Goal: Task Accomplishment & Management: Complete application form

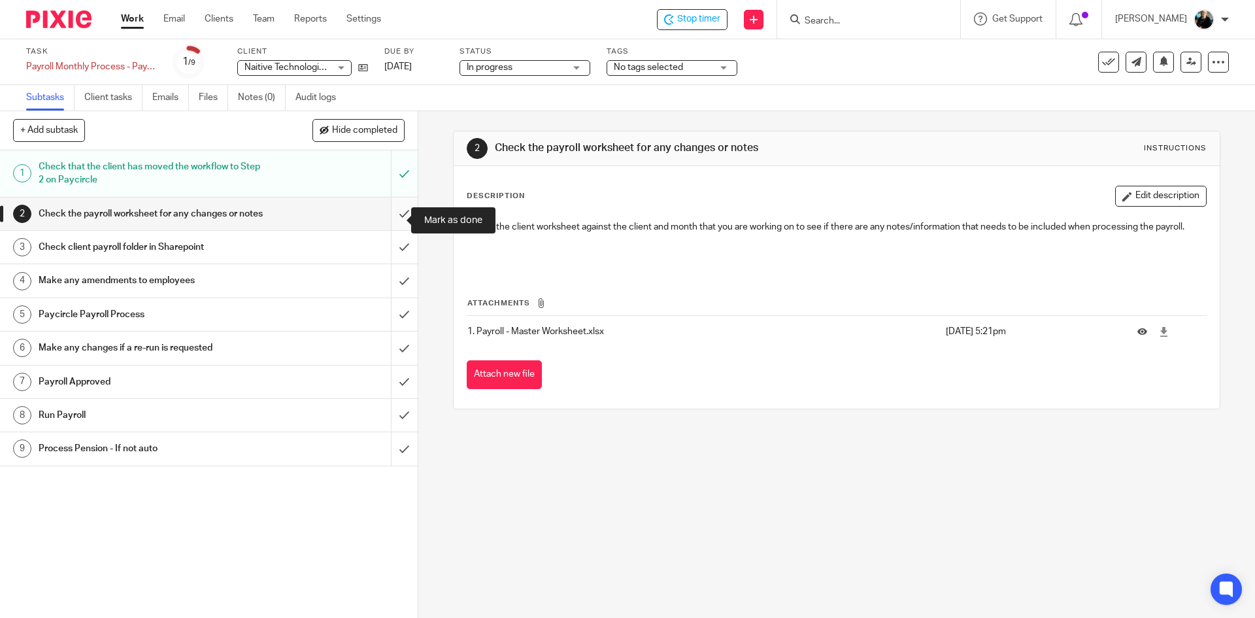
click at [393, 222] on input "submit" at bounding box center [209, 213] width 418 height 33
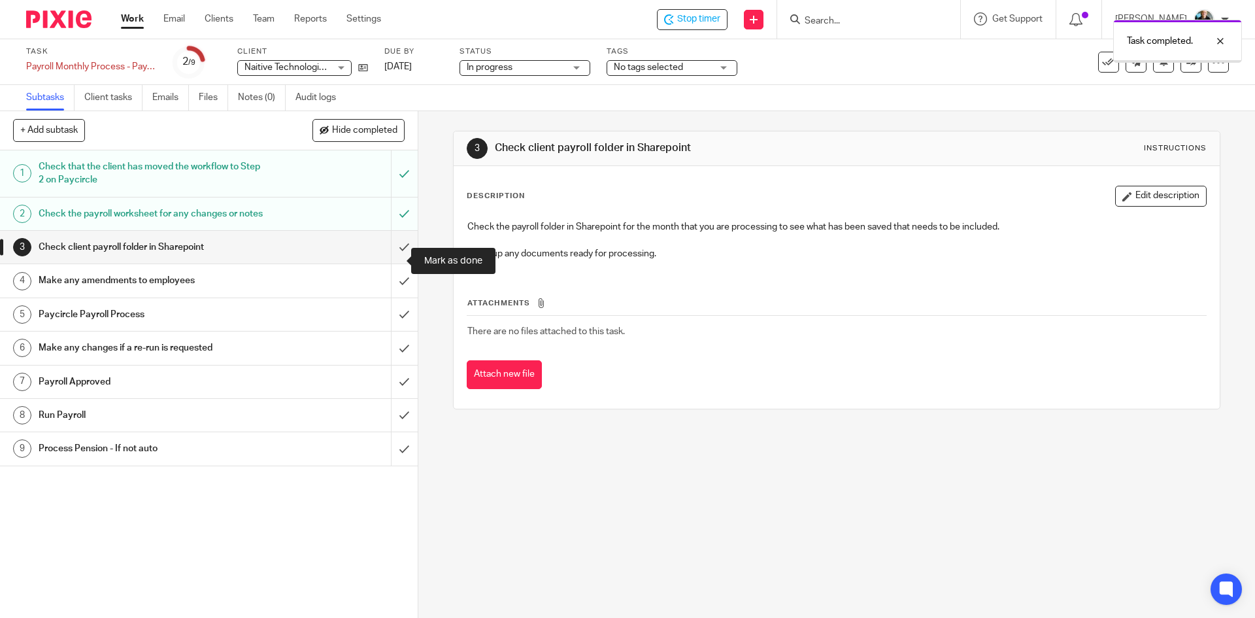
click at [393, 261] on input "submit" at bounding box center [209, 247] width 418 height 33
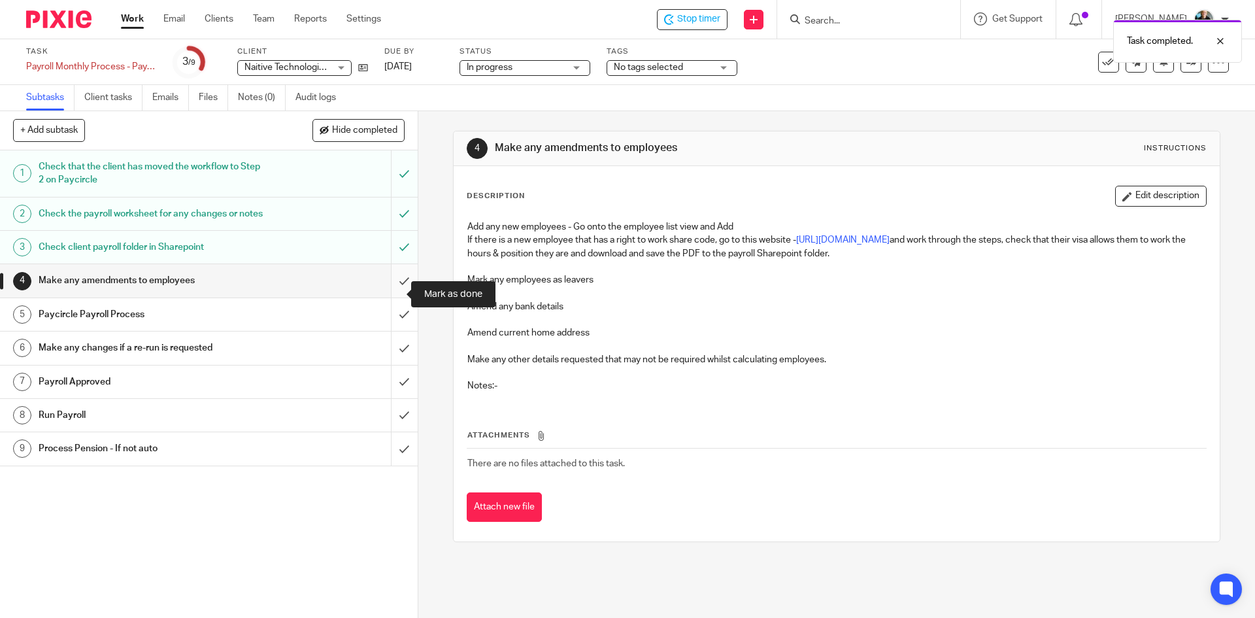
click at [395, 297] on input "submit" at bounding box center [209, 280] width 418 height 33
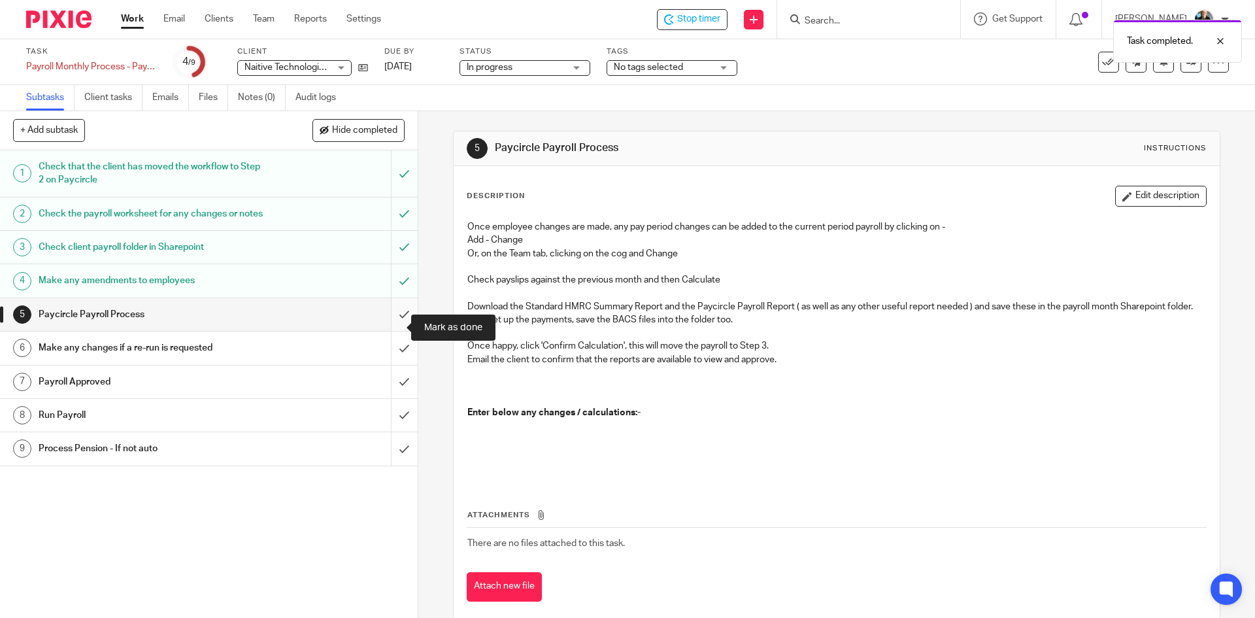
click at [391, 331] on input "submit" at bounding box center [209, 314] width 418 height 33
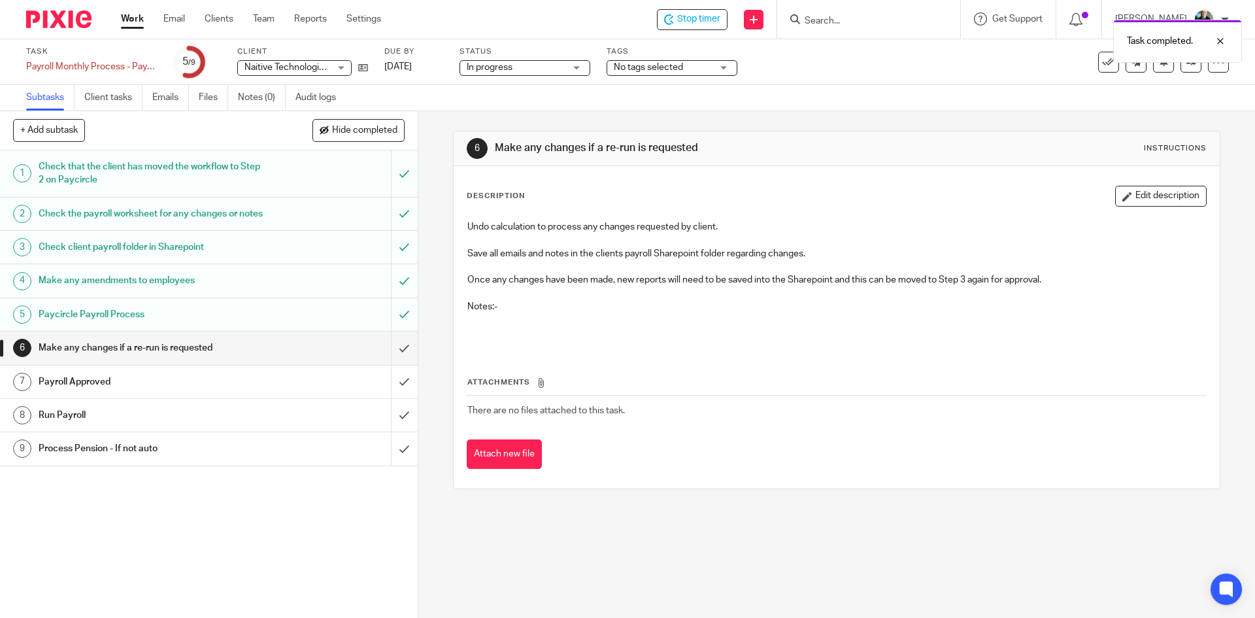
click at [696, 19] on div "Task completed." at bounding box center [934, 38] width 614 height 50
click at [835, 18] on div "Task completed." at bounding box center [934, 38] width 614 height 50
click at [829, 18] on input "Search" at bounding box center [862, 22] width 118 height 12
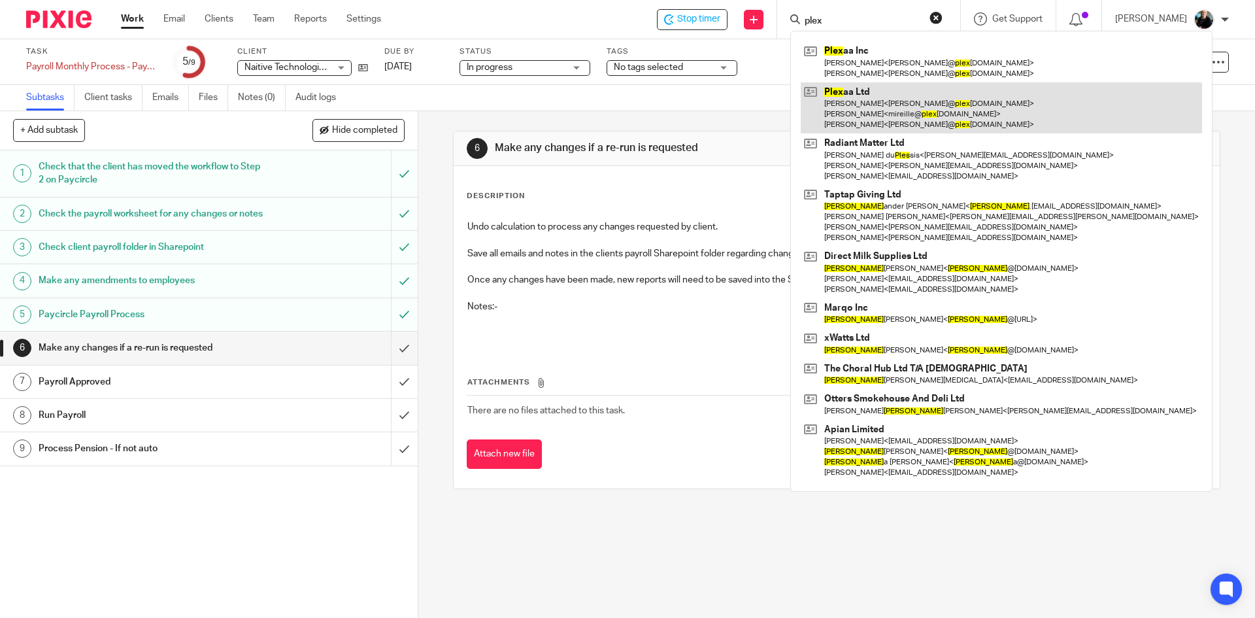
type input "plex"
click at [855, 116] on link at bounding box center [1001, 108] width 401 height 52
click at [855, 115] on link at bounding box center [1001, 108] width 401 height 52
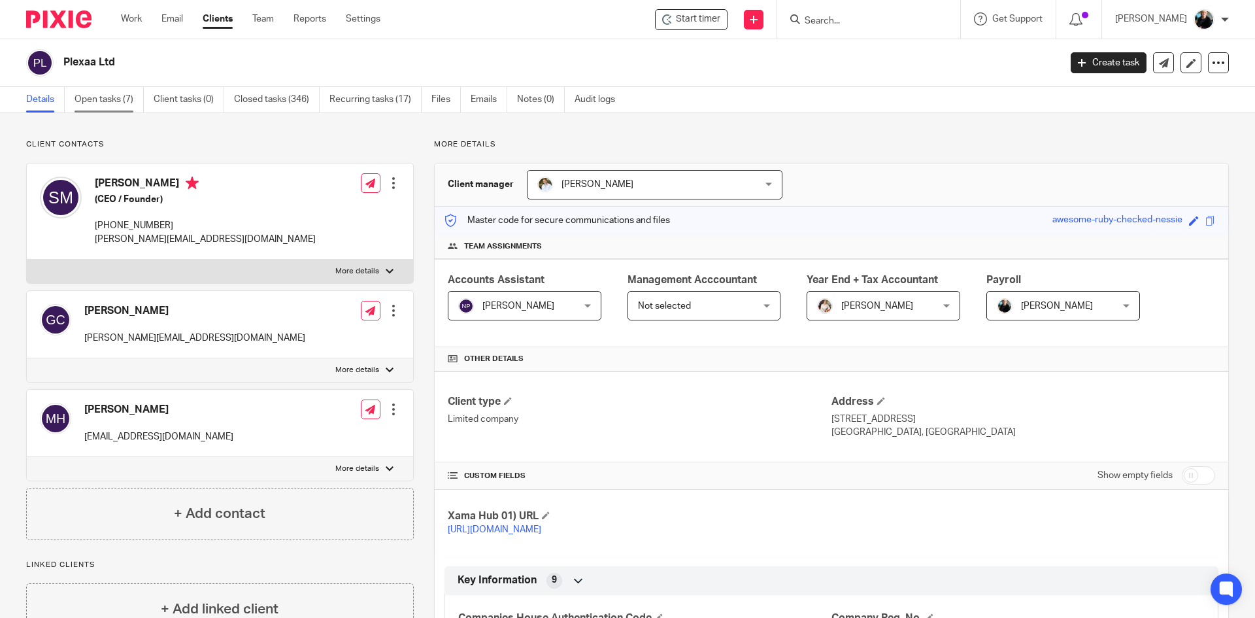
click at [100, 98] on link "Open tasks (7)" at bounding box center [109, 99] width 69 height 25
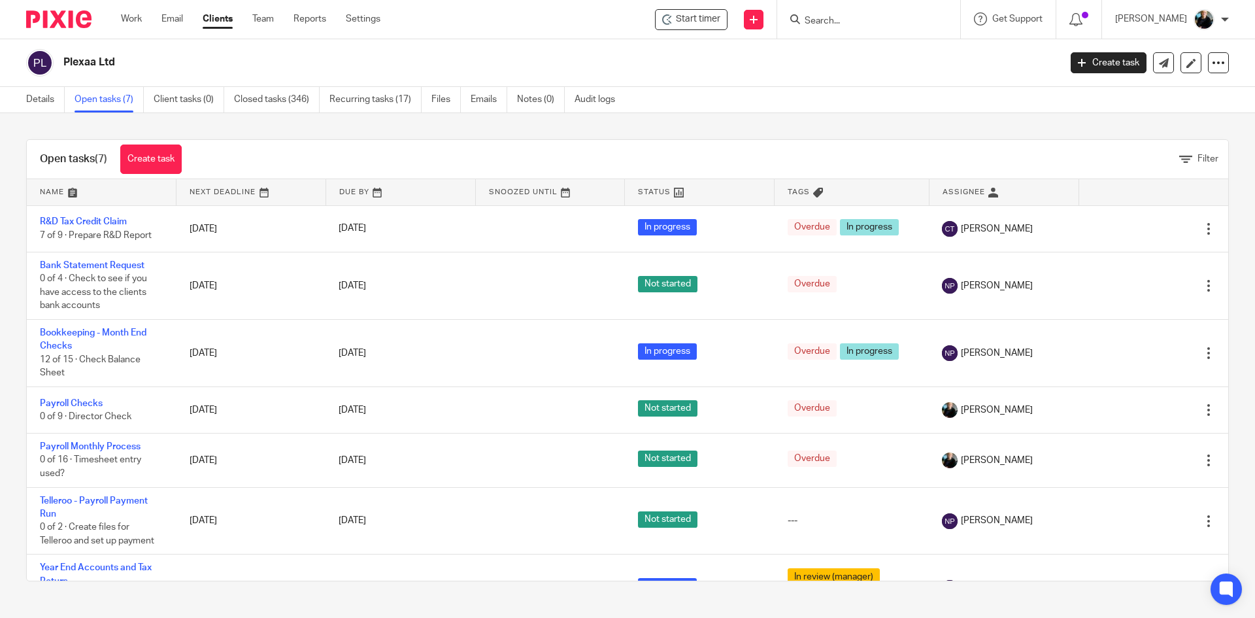
click at [862, 25] on input "Search" at bounding box center [862, 22] width 118 height 12
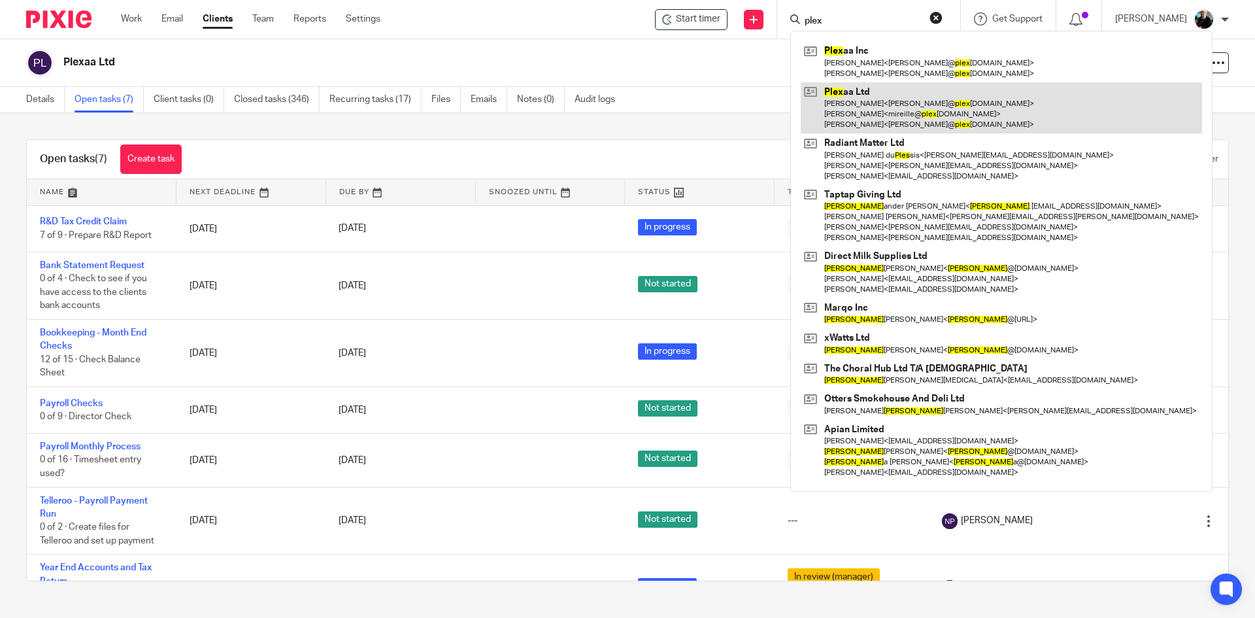
type input "plex"
click at [899, 106] on link at bounding box center [1001, 108] width 401 height 52
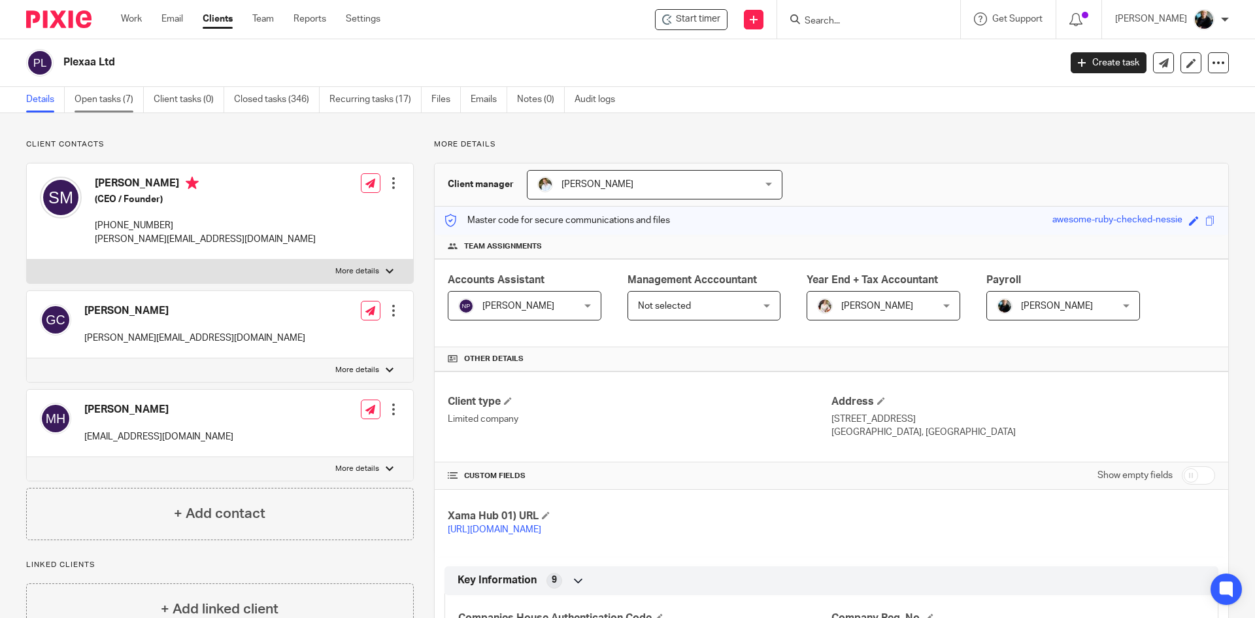
click at [94, 101] on link "Open tasks (7)" at bounding box center [109, 99] width 69 height 25
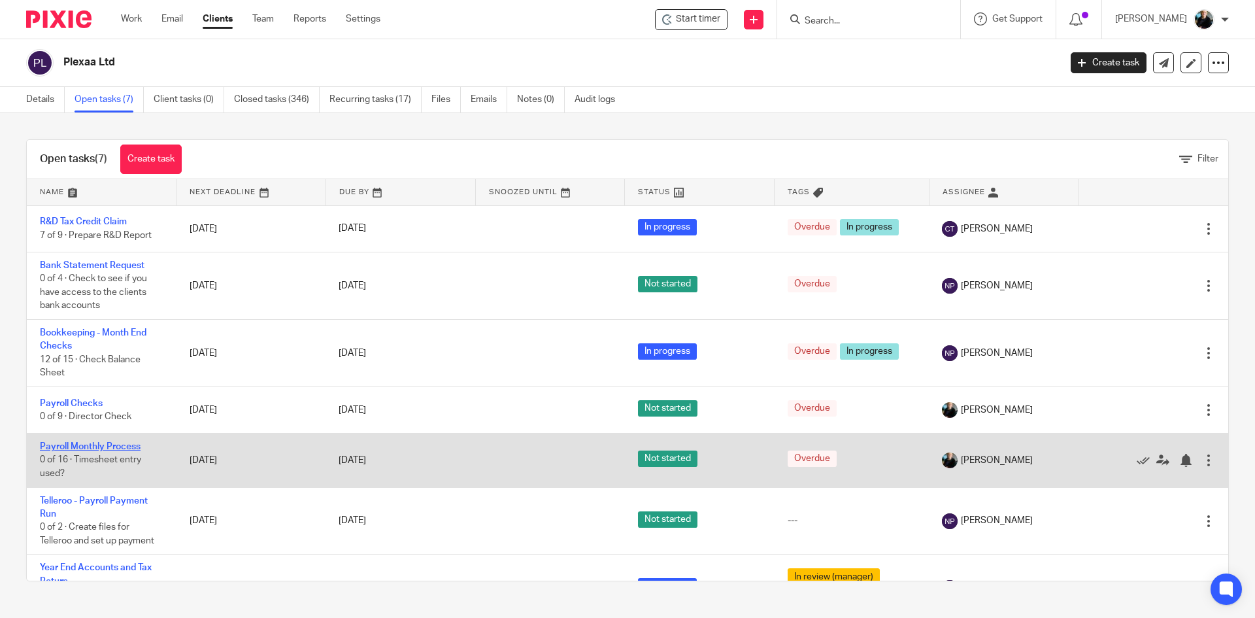
click at [96, 447] on link "Payroll Monthly Process" at bounding box center [90, 446] width 101 height 9
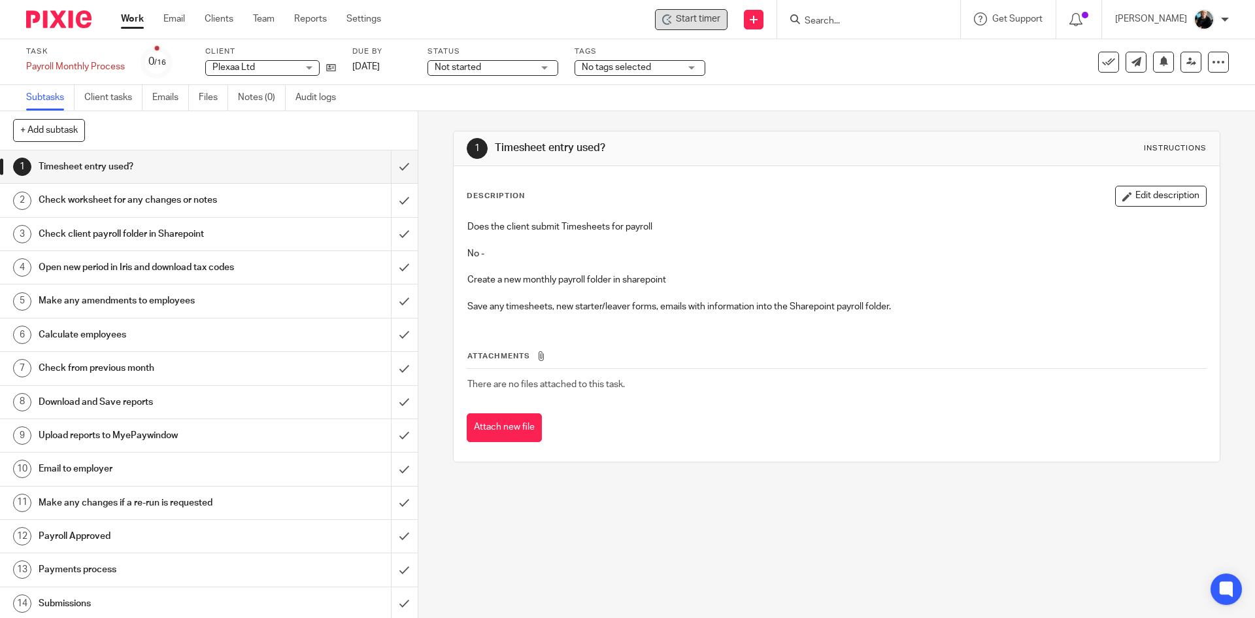
click at [706, 22] on span "Start timer" at bounding box center [698, 19] width 44 height 14
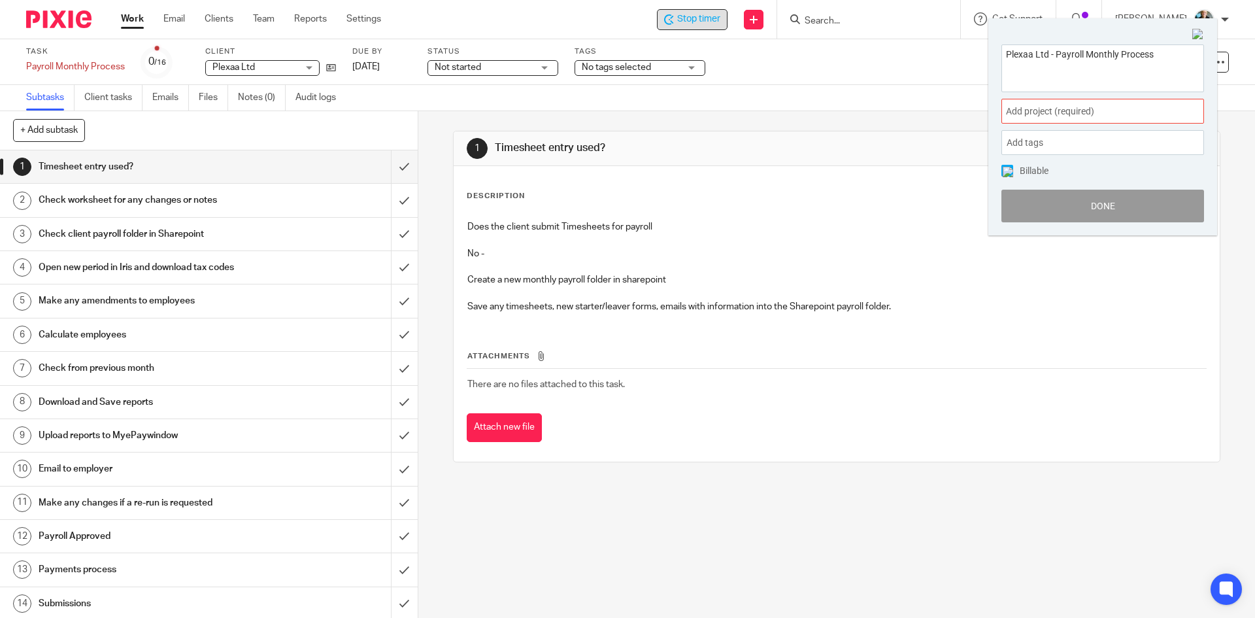
click at [1054, 114] on span "Add project (required) :" at bounding box center [1088, 112] width 165 height 14
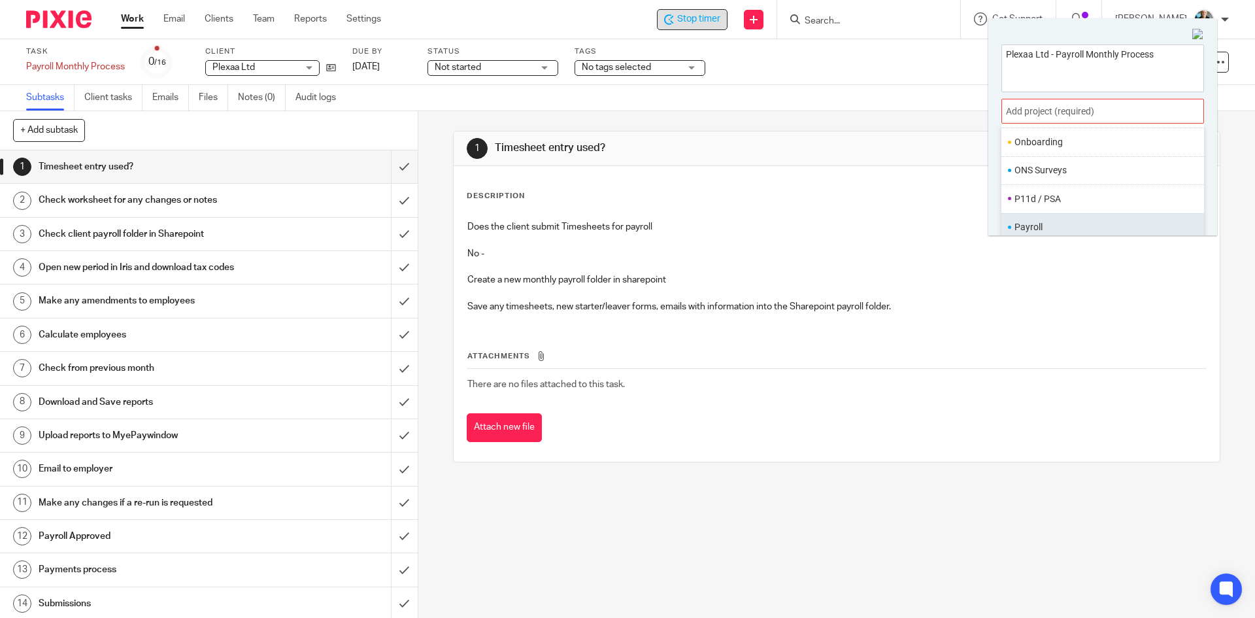
scroll to position [457, 0]
click at [1036, 204] on li "Payroll" at bounding box center [1099, 204] width 171 height 14
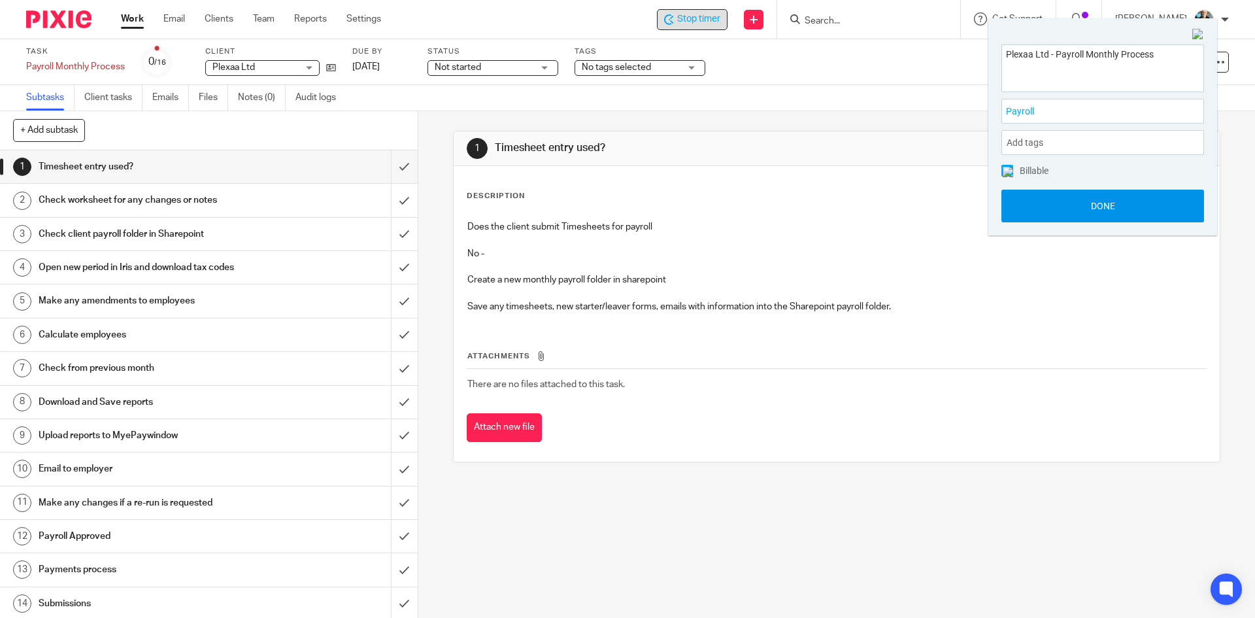
click at [1089, 212] on button "Done" at bounding box center [1102, 206] width 203 height 33
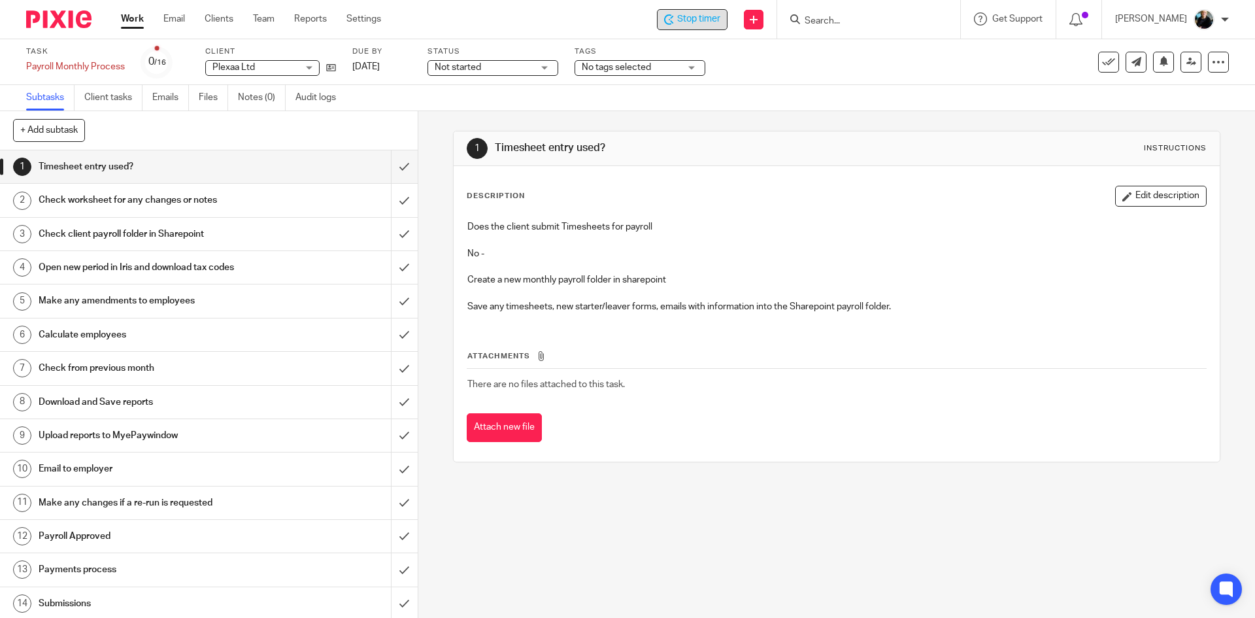
click at [507, 70] on span "Not started" at bounding box center [484, 68] width 98 height 14
click at [465, 117] on span "In progress" at bounding box center [460, 114] width 46 height 9
click at [390, 167] on input "submit" at bounding box center [209, 166] width 418 height 33
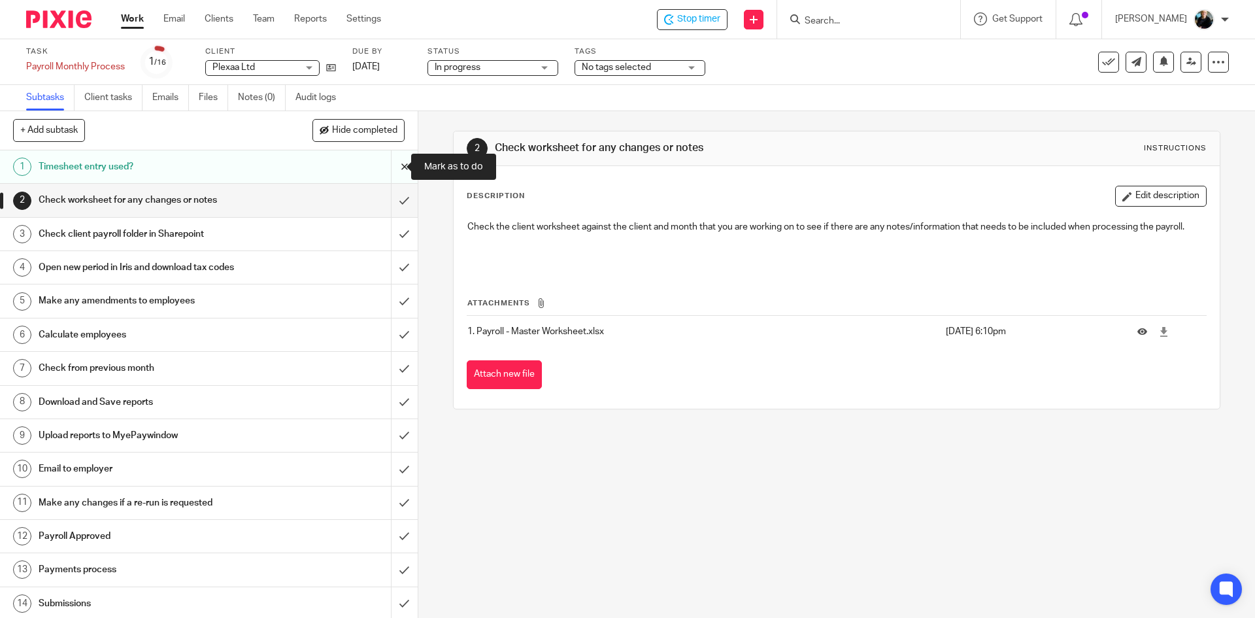
click at [395, 167] on input "submit" at bounding box center [209, 166] width 418 height 33
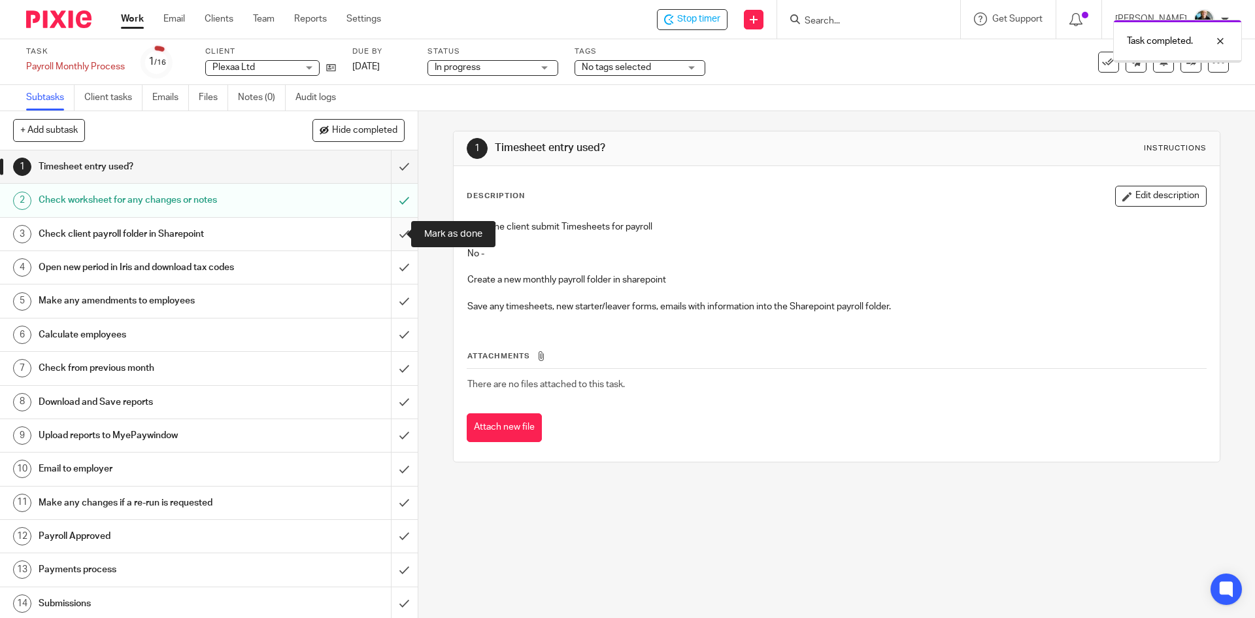
click at [388, 237] on input "submit" at bounding box center [209, 234] width 418 height 33
click at [390, 267] on input "submit" at bounding box center [209, 267] width 418 height 33
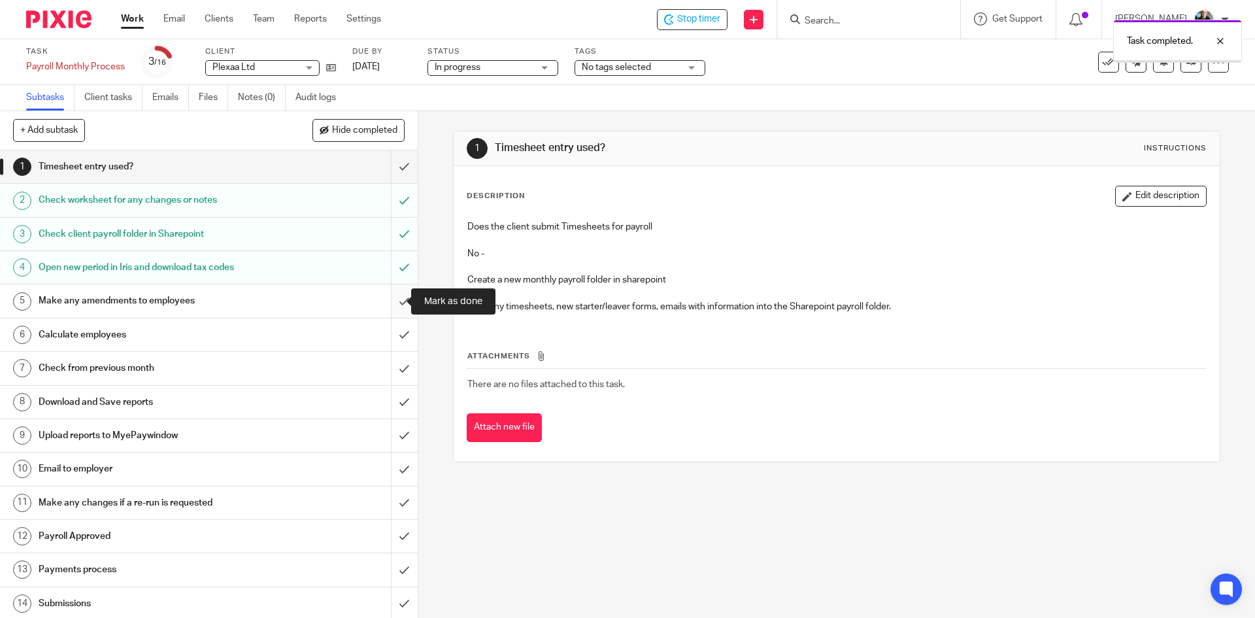
click at [390, 308] on input "submit" at bounding box center [209, 300] width 418 height 33
click at [386, 340] on input "submit" at bounding box center [209, 334] width 418 height 33
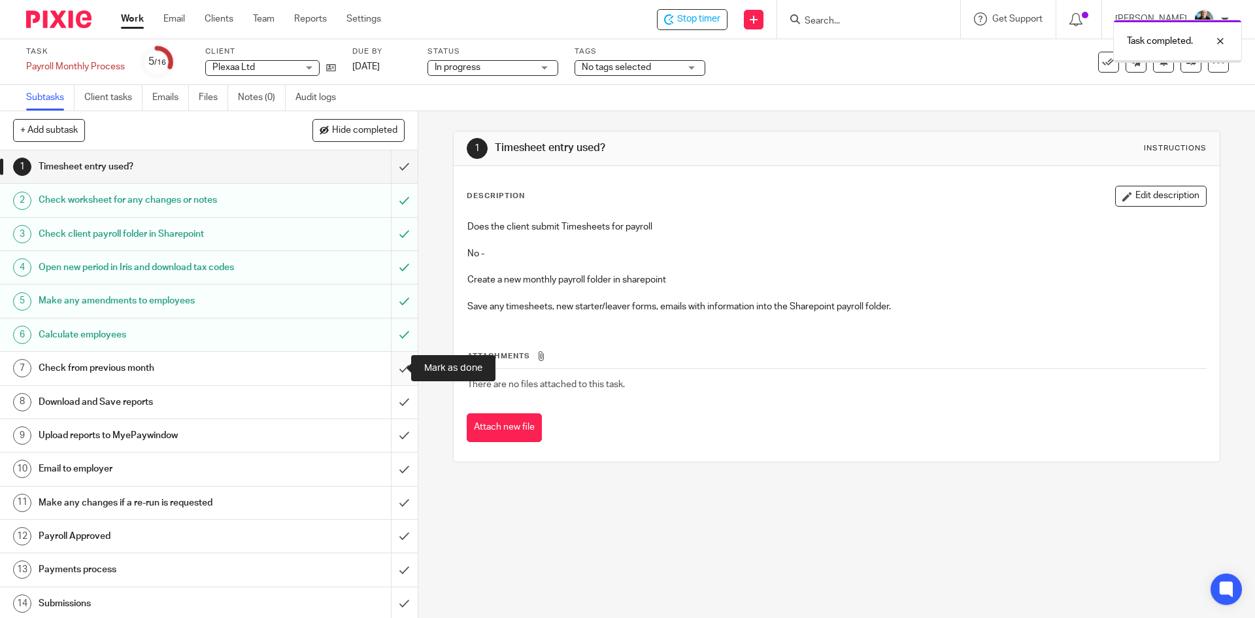
click at [391, 367] on input "submit" at bounding box center [209, 368] width 418 height 33
click at [688, 22] on div "Task completed." at bounding box center [934, 38] width 614 height 50
click at [890, 20] on div "Task completed." at bounding box center [934, 38] width 614 height 50
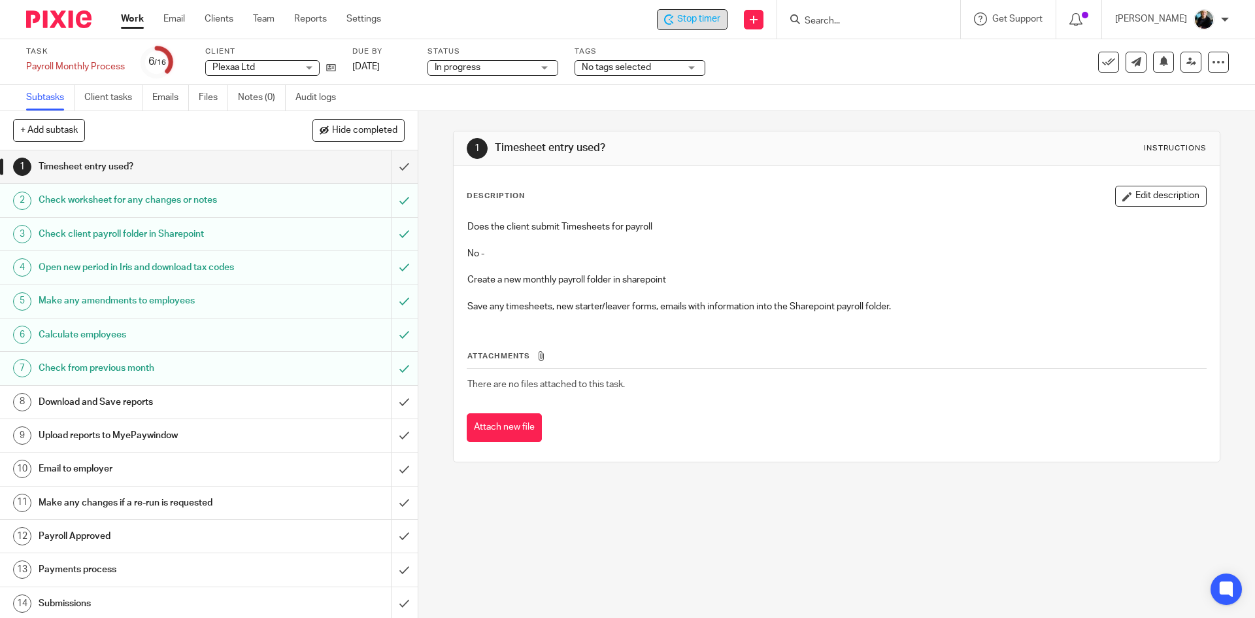
click at [704, 24] on span "Stop timer" at bounding box center [698, 19] width 43 height 14
click at [869, 24] on input "Search" at bounding box center [862, 22] width 118 height 12
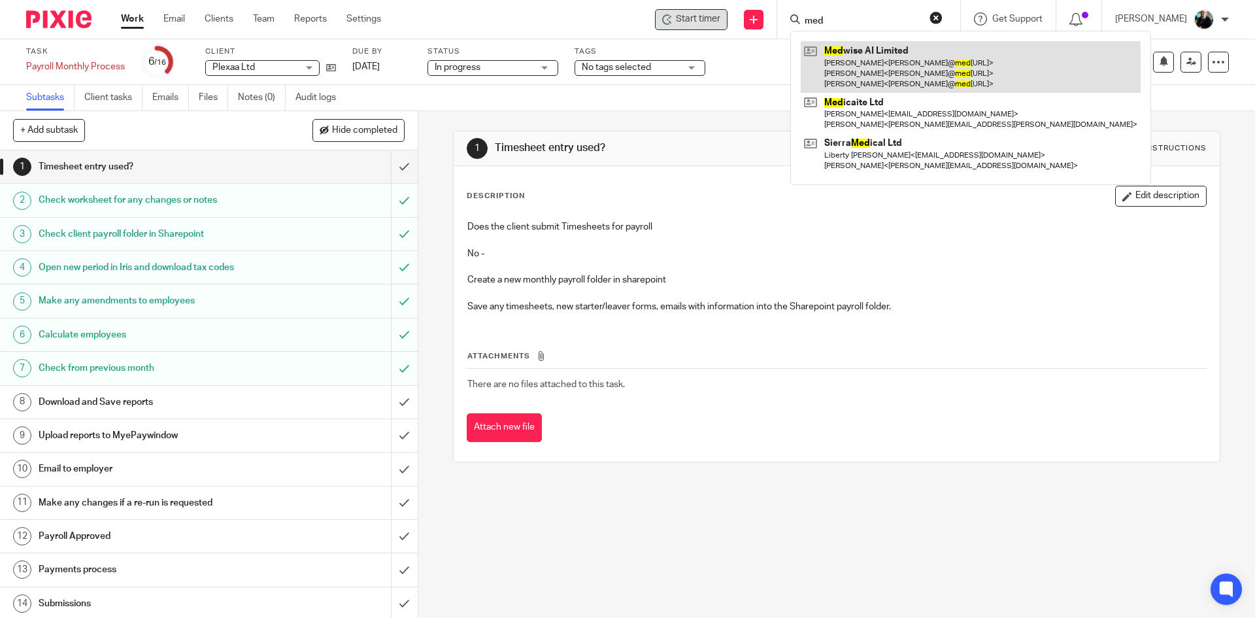
type input "med"
click at [878, 67] on link at bounding box center [971, 67] width 340 height 52
click at [878, 65] on link at bounding box center [971, 67] width 340 height 52
click at [874, 69] on link at bounding box center [971, 67] width 340 height 52
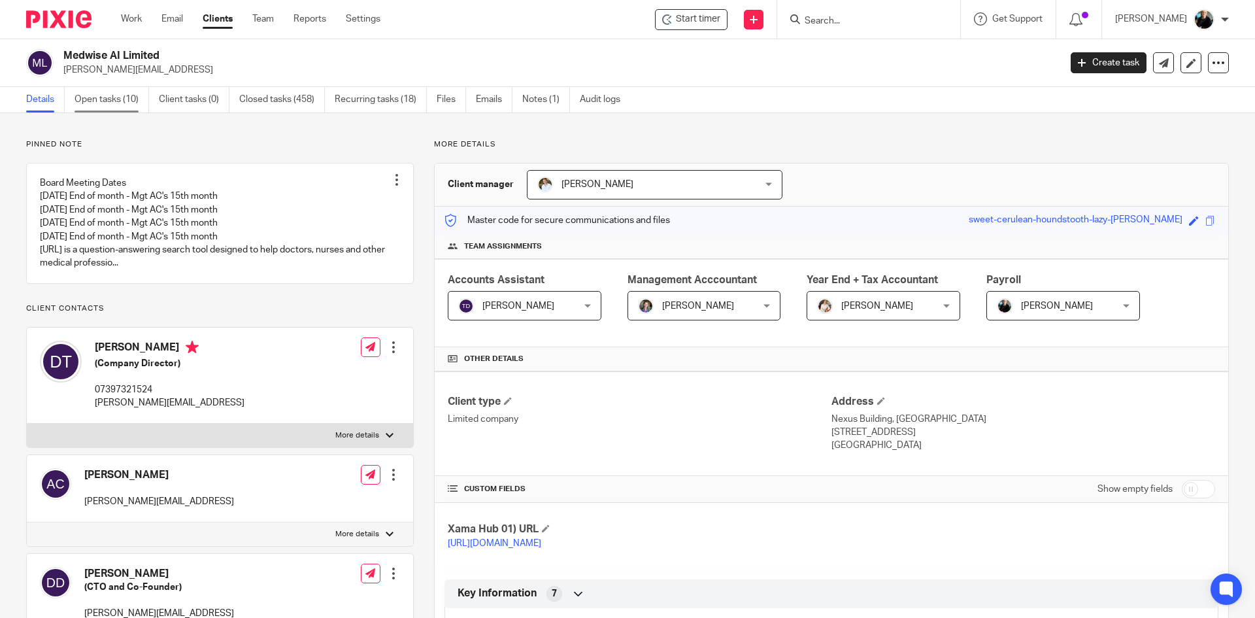
click at [100, 100] on link "Open tasks (10)" at bounding box center [112, 99] width 75 height 25
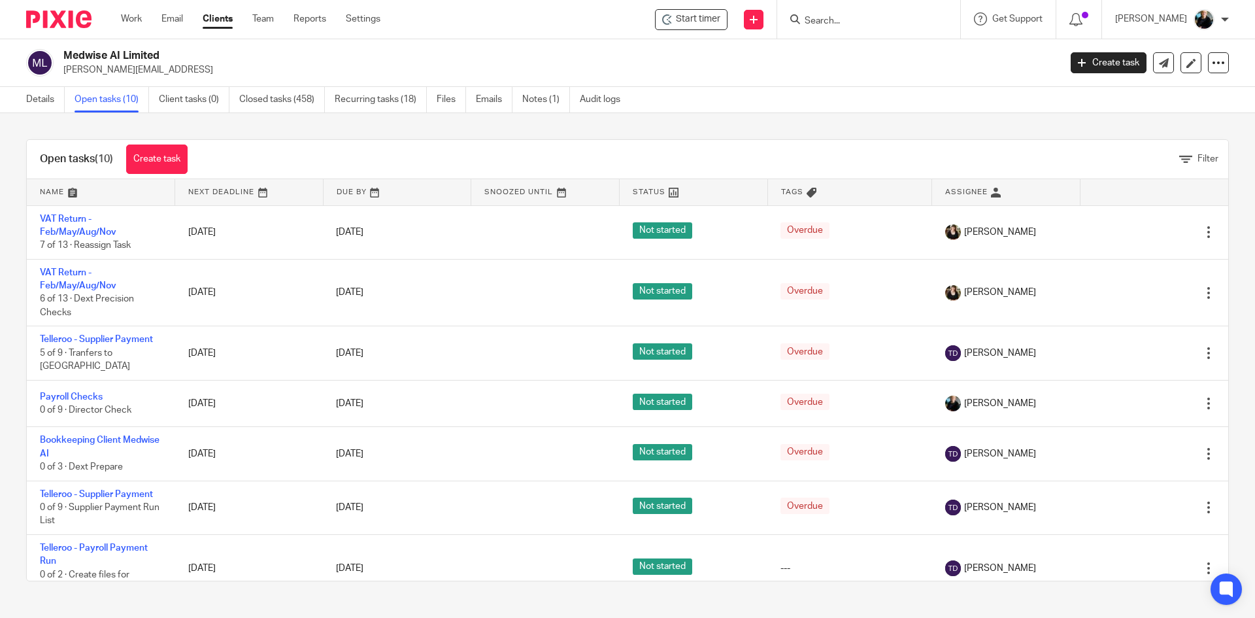
click at [45, 62] on img at bounding box center [39, 62] width 27 height 27
click at [119, 61] on div "Medwise AI Limited keith@medwise.ai" at bounding box center [556, 62] width 987 height 27
click at [40, 103] on link "Details" at bounding box center [45, 99] width 39 height 25
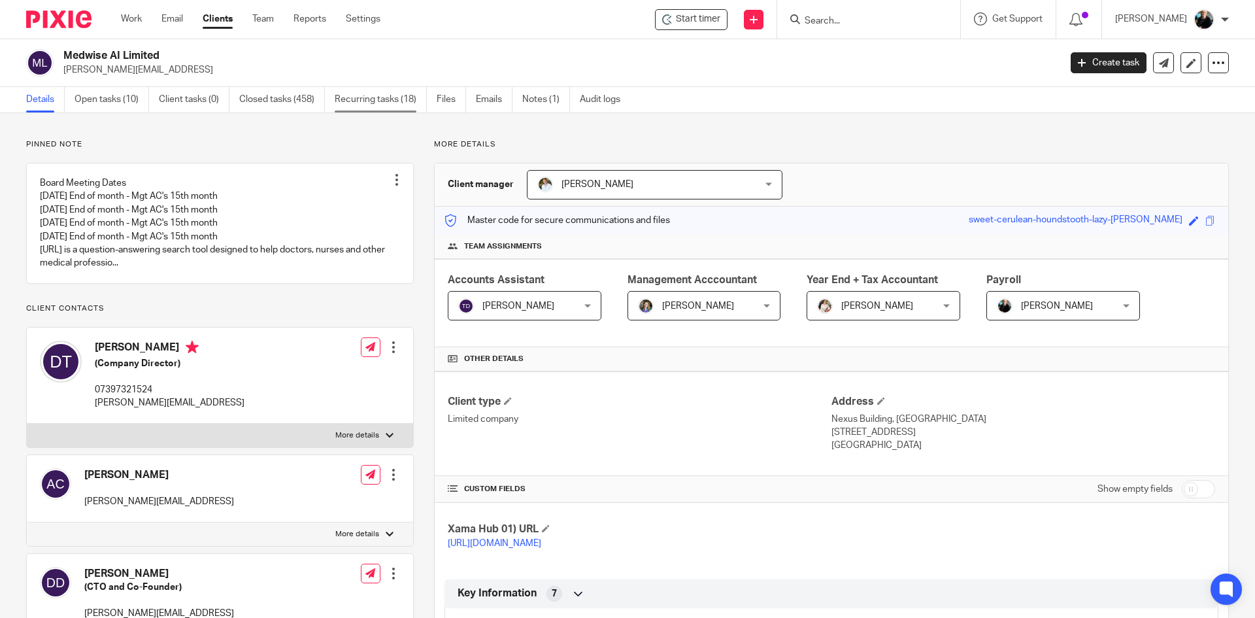
click at [361, 101] on link "Recurring tasks (18)" at bounding box center [381, 99] width 92 height 25
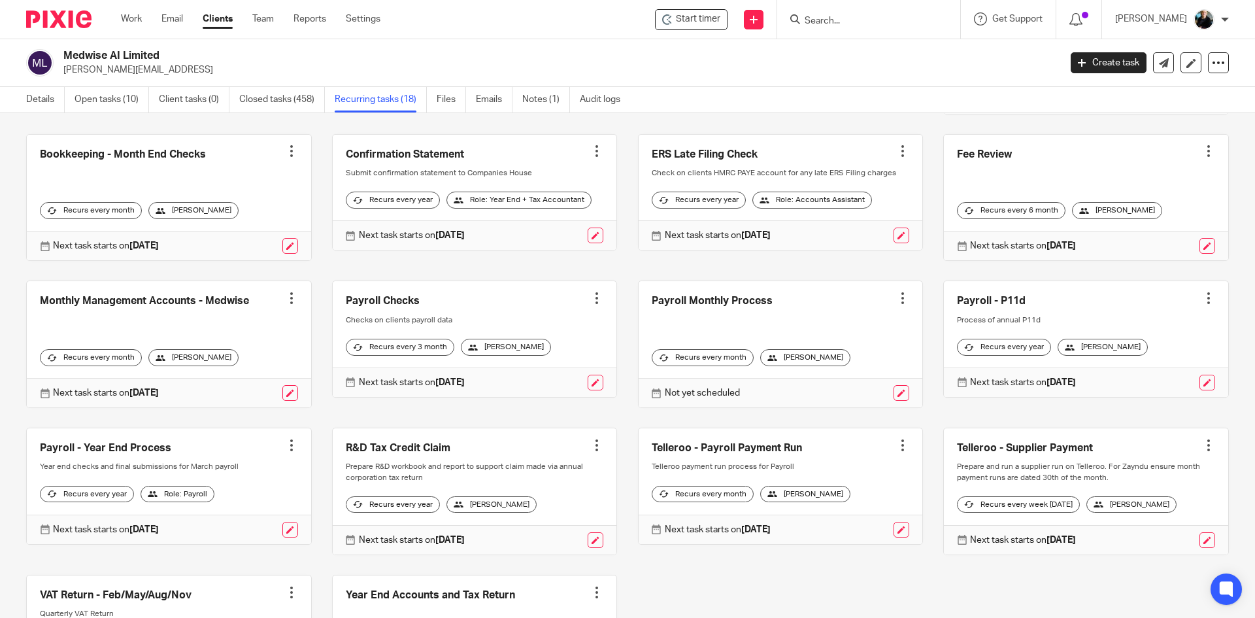
scroll to position [196, 0]
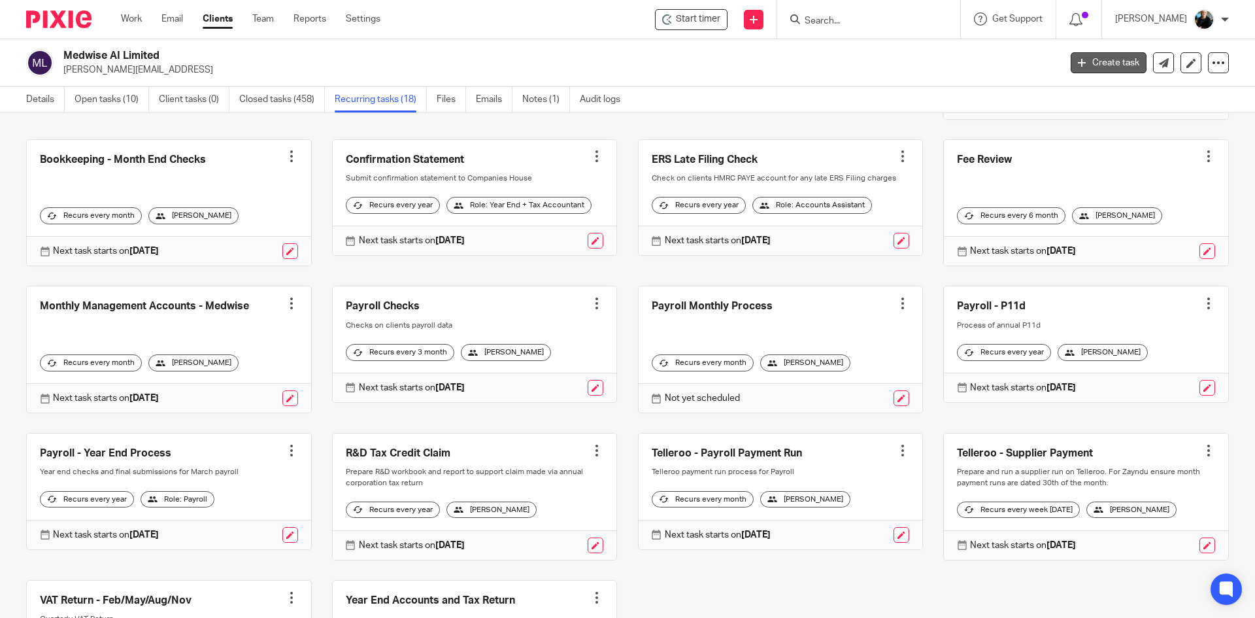
click at [1103, 62] on link "Create task" at bounding box center [1108, 62] width 76 height 21
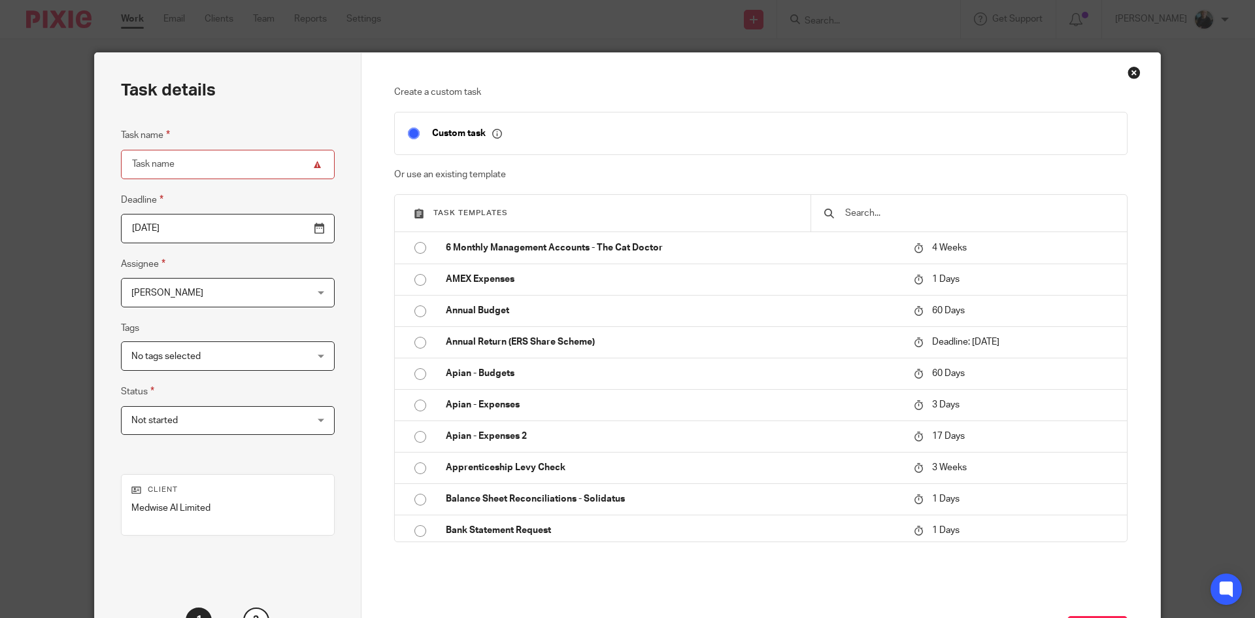
click at [844, 216] on input "text" at bounding box center [979, 213] width 270 height 14
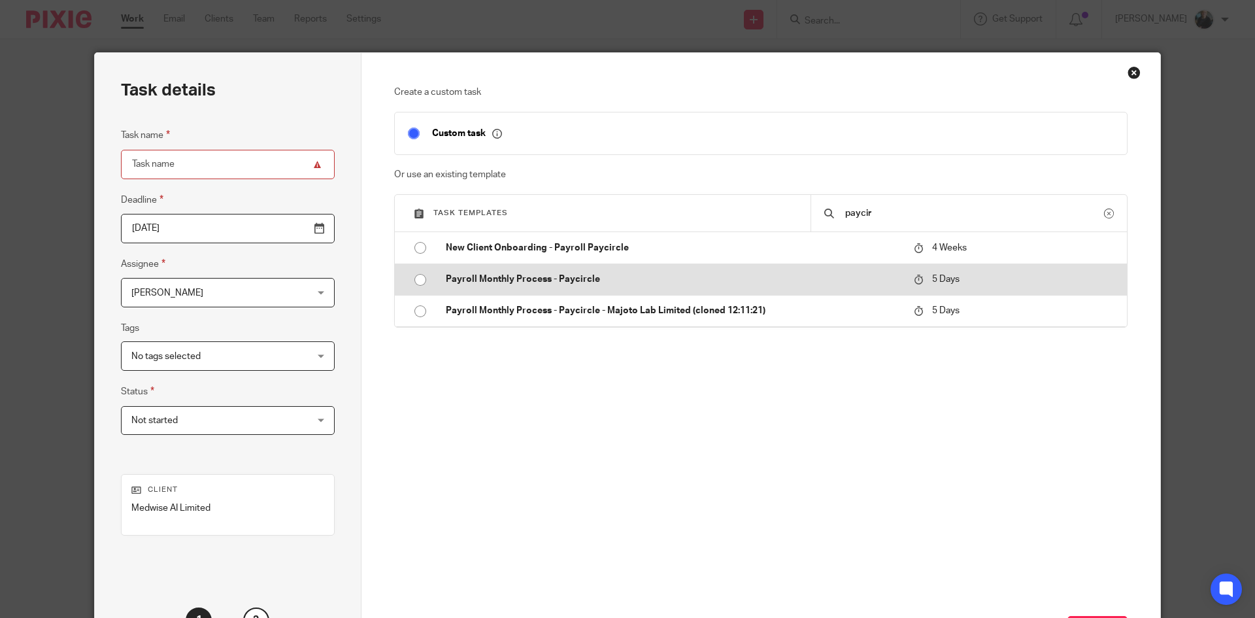
type input "paycir"
click at [415, 280] on input "radio" at bounding box center [420, 279] width 25 height 25
type input "2025-09-28"
type input "Payroll Monthly Process - Paycircle"
checkbox input "false"
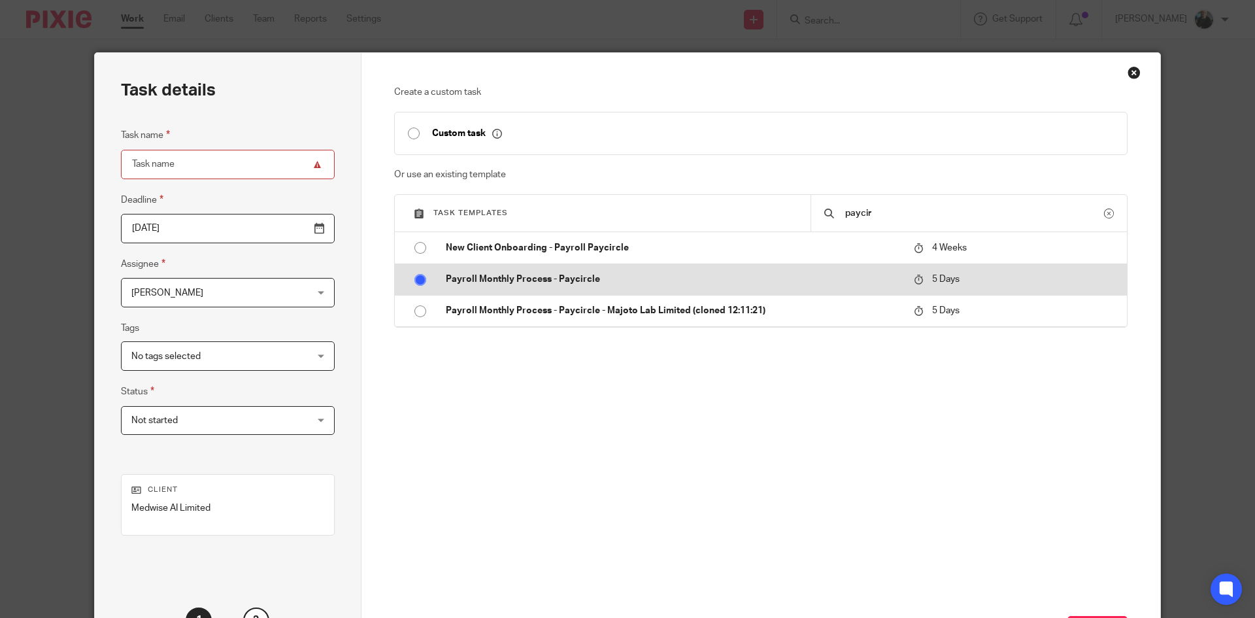
radio input "false"
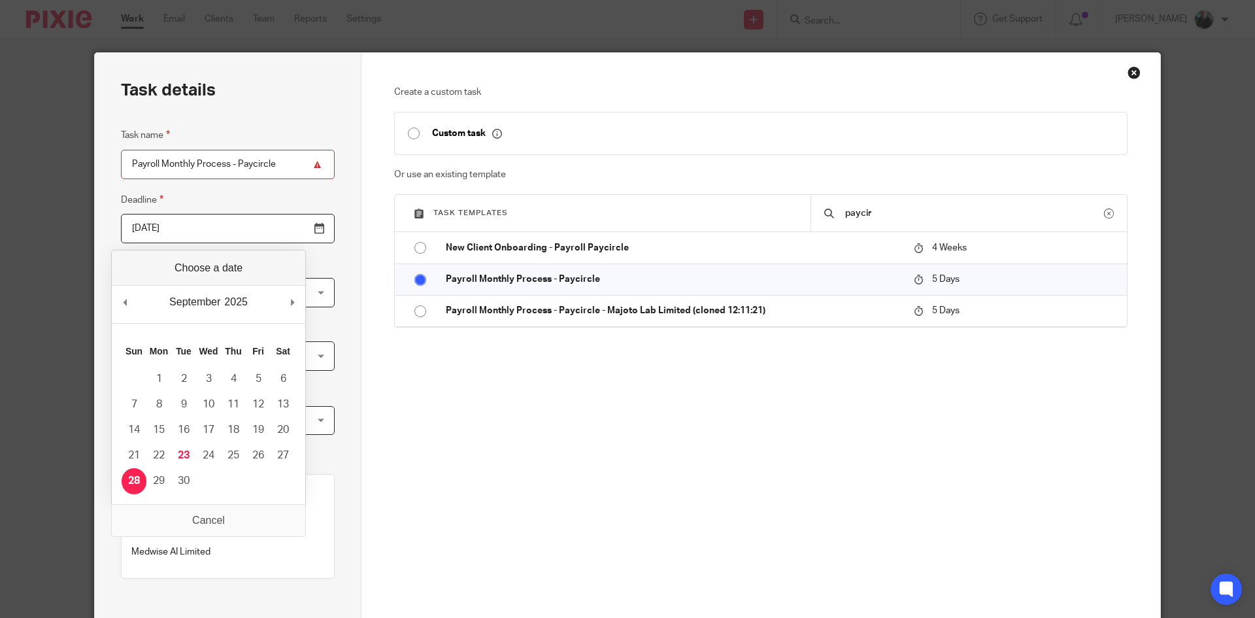
click at [285, 233] on input "2025-09-28" at bounding box center [228, 228] width 214 height 29
type input "2025-09-22"
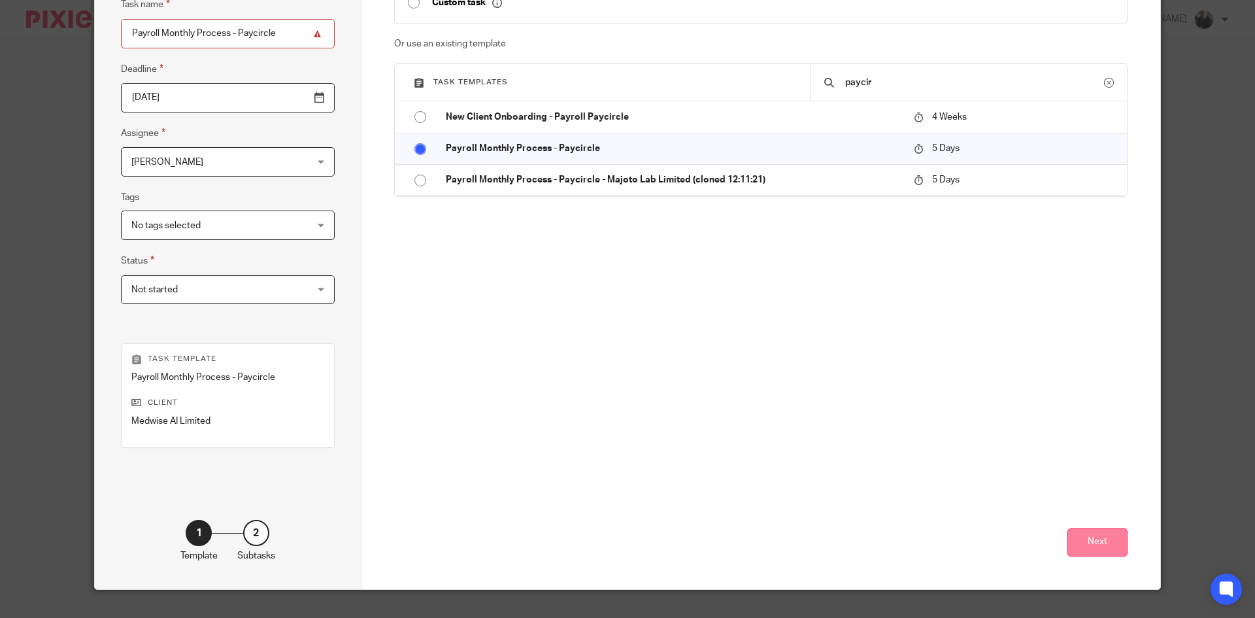
scroll to position [155, 0]
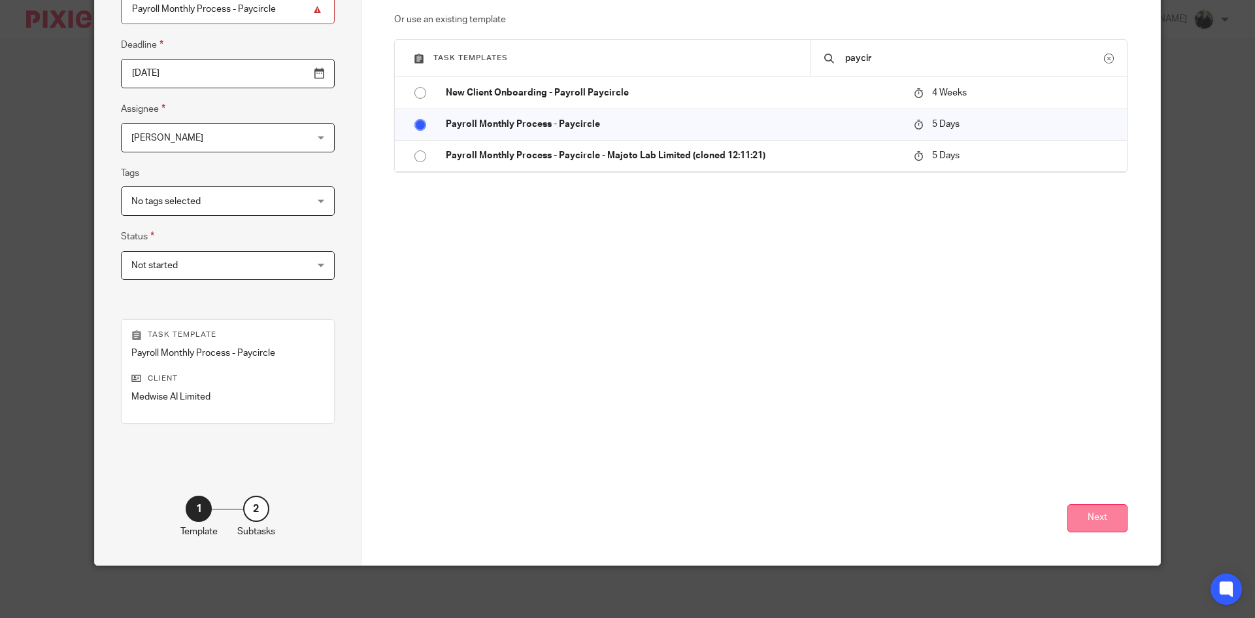
click at [1102, 523] on button "Next" at bounding box center [1097, 518] width 60 height 28
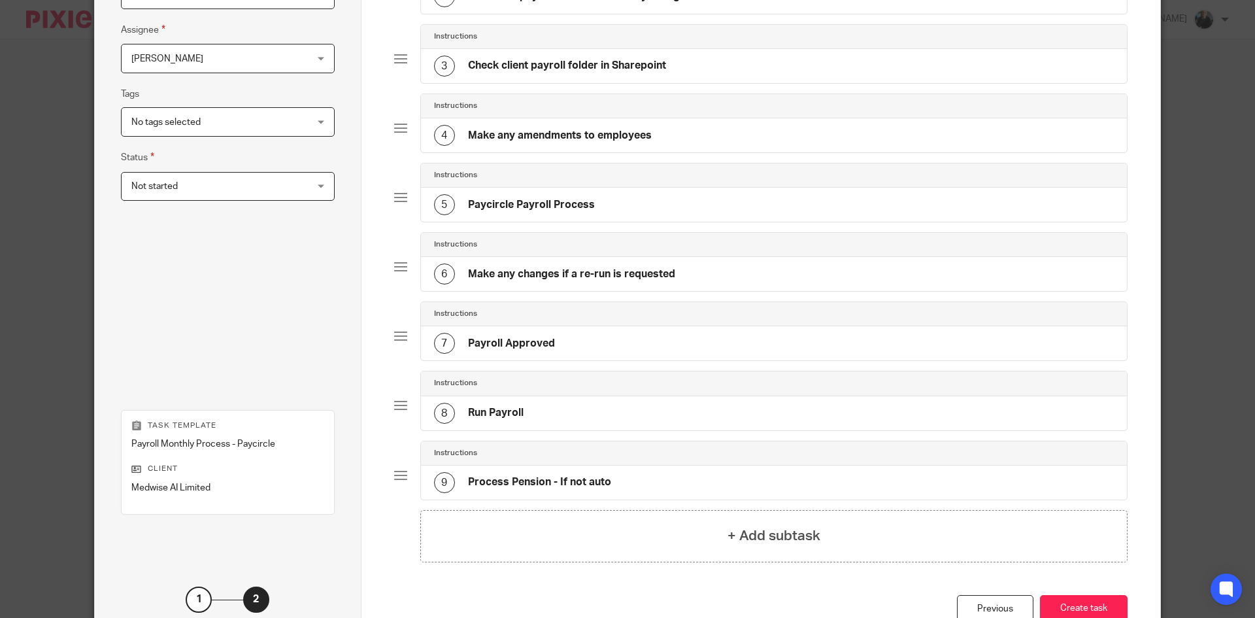
scroll to position [324, 0]
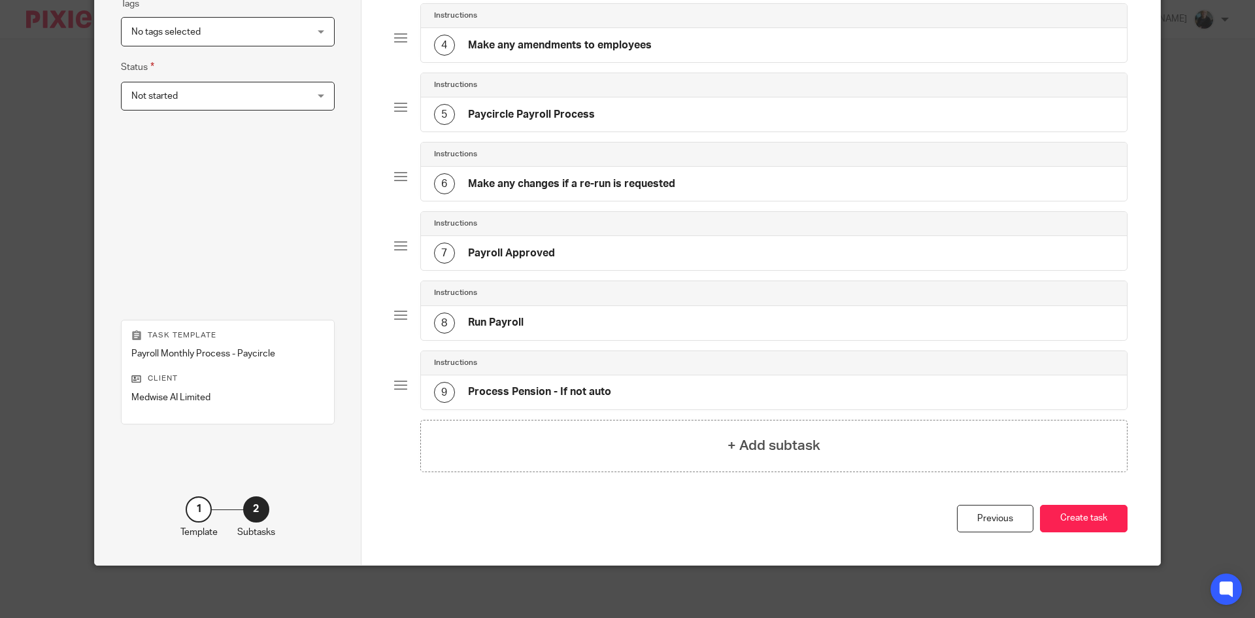
click at [1099, 521] on button "Create task" at bounding box center [1084, 519] width 88 height 28
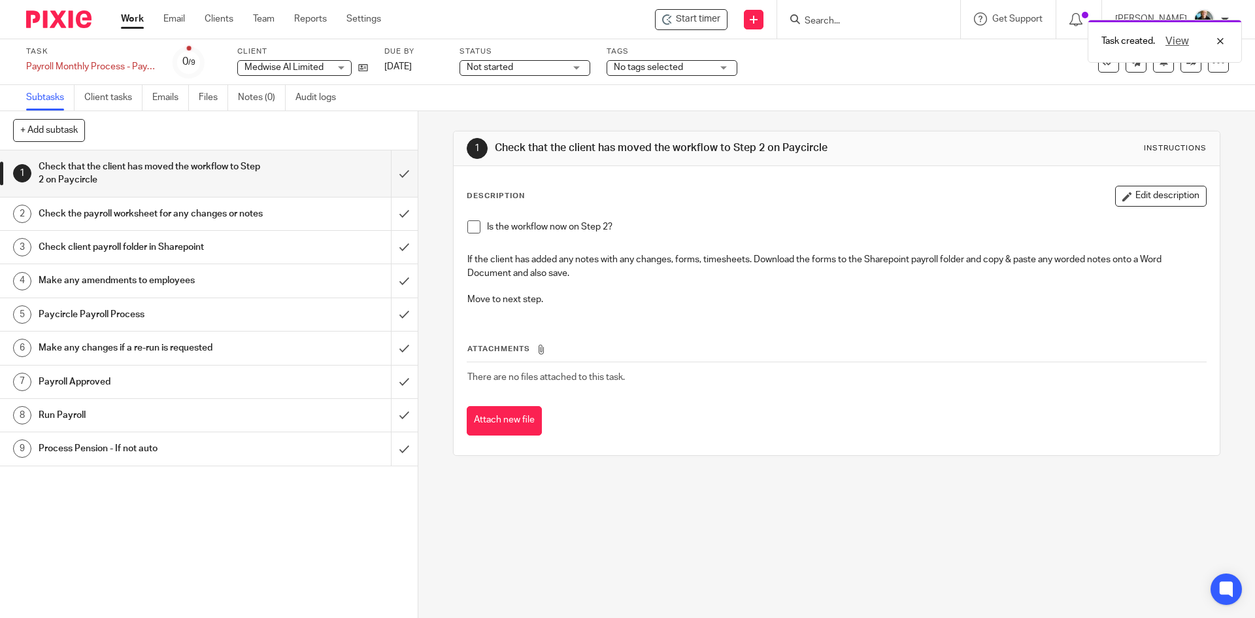
click at [701, 18] on div "Task created. View" at bounding box center [934, 38] width 614 height 50
click at [695, 21] on div "Task created. View" at bounding box center [934, 38] width 614 height 50
click at [689, 22] on span "Start timer" at bounding box center [698, 19] width 44 height 14
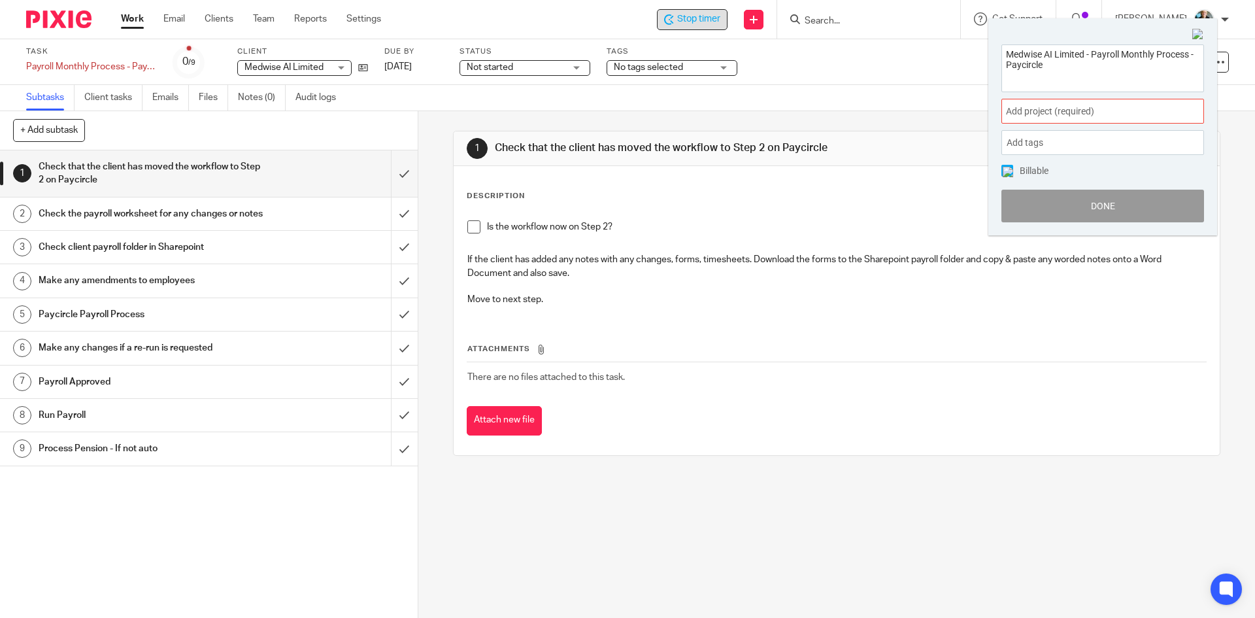
click at [1144, 114] on span "Add project (required) :" at bounding box center [1088, 112] width 165 height 14
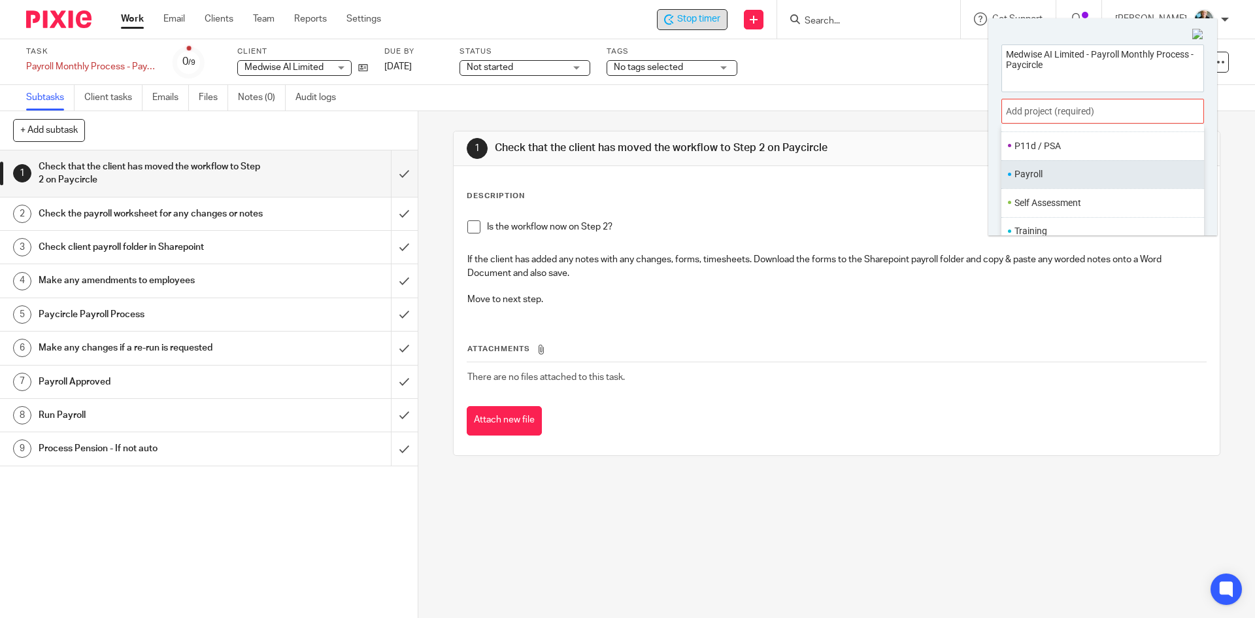
scroll to position [490, 0]
click at [1042, 175] on li "Payroll" at bounding box center [1099, 172] width 171 height 14
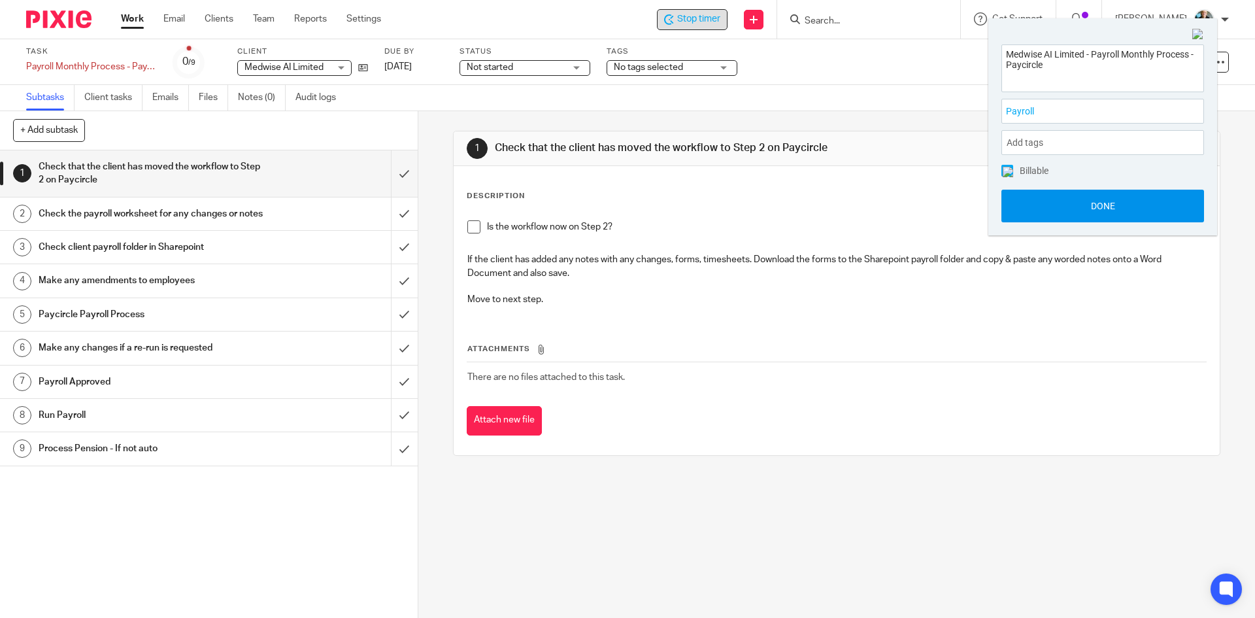
click at [1084, 208] on button "Done" at bounding box center [1102, 206] width 203 height 33
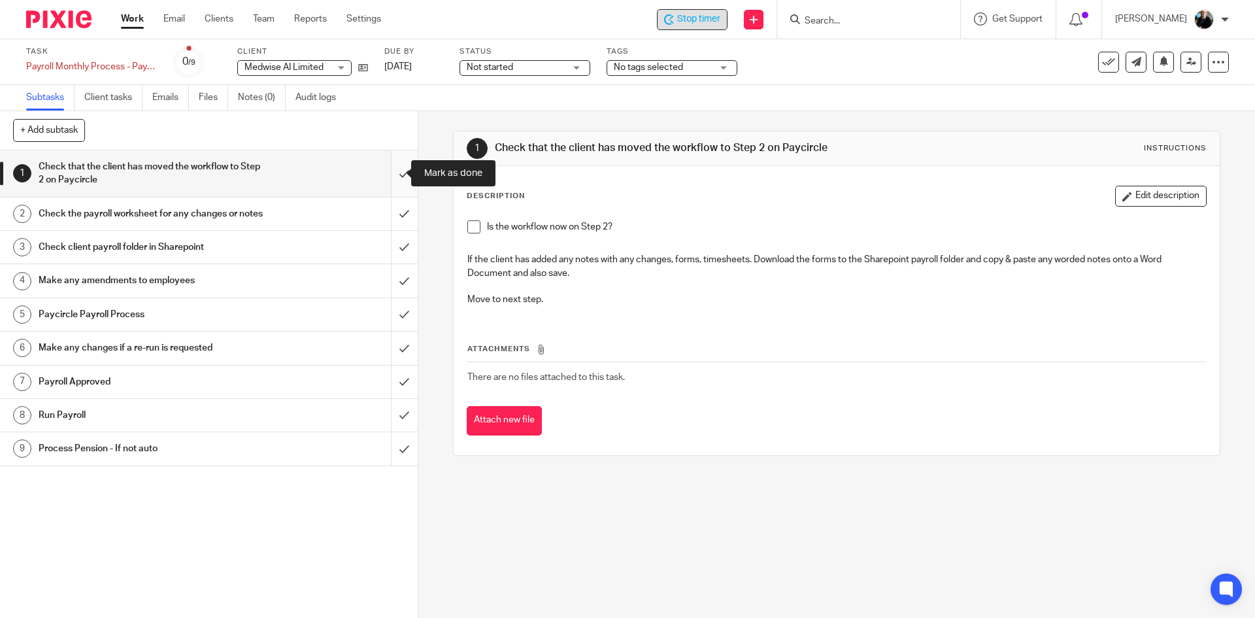
click at [391, 178] on input "submit" at bounding box center [209, 173] width 418 height 46
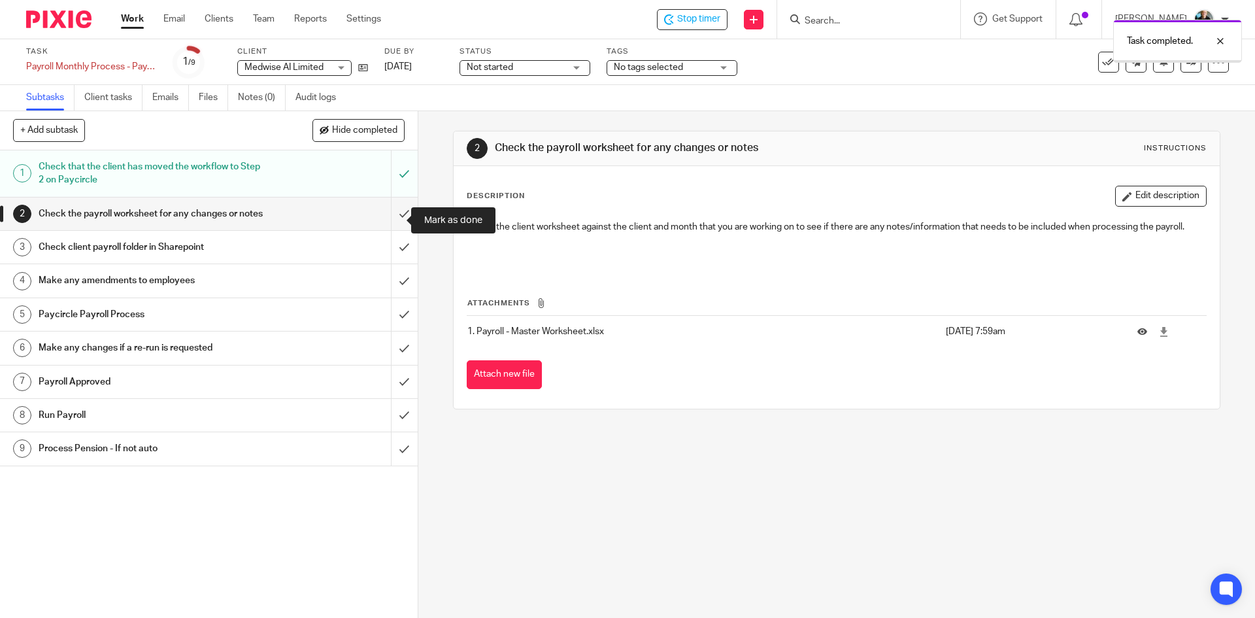
click at [390, 222] on input "submit" at bounding box center [209, 213] width 418 height 33
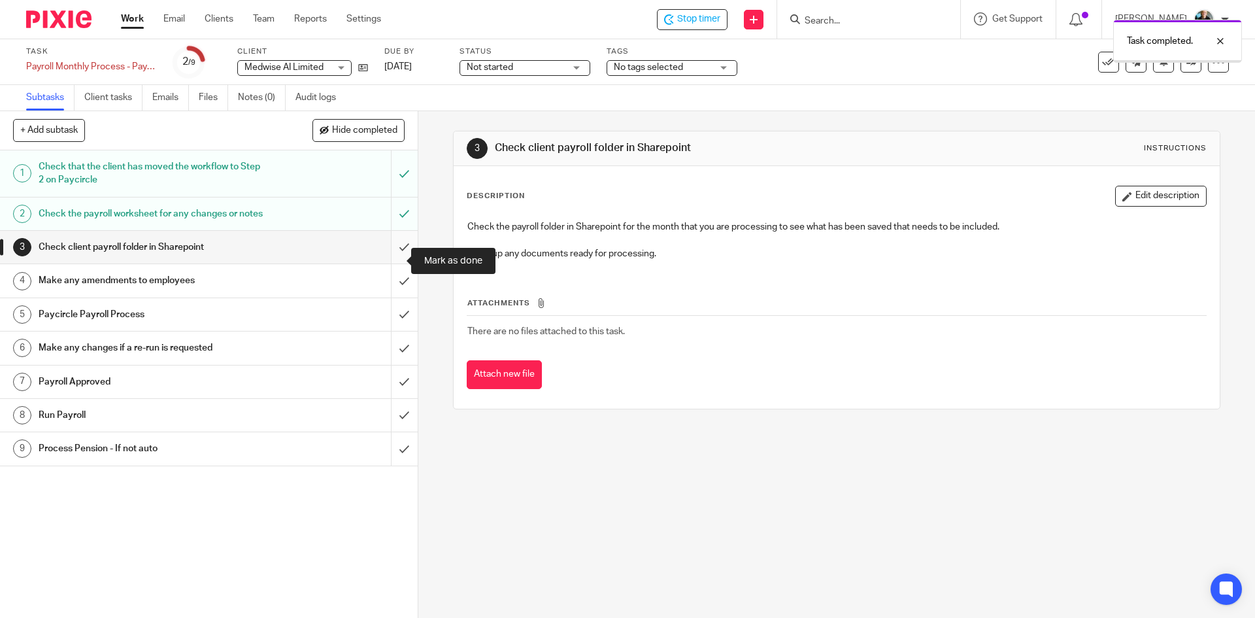
click at [395, 261] on input "submit" at bounding box center [209, 247] width 418 height 33
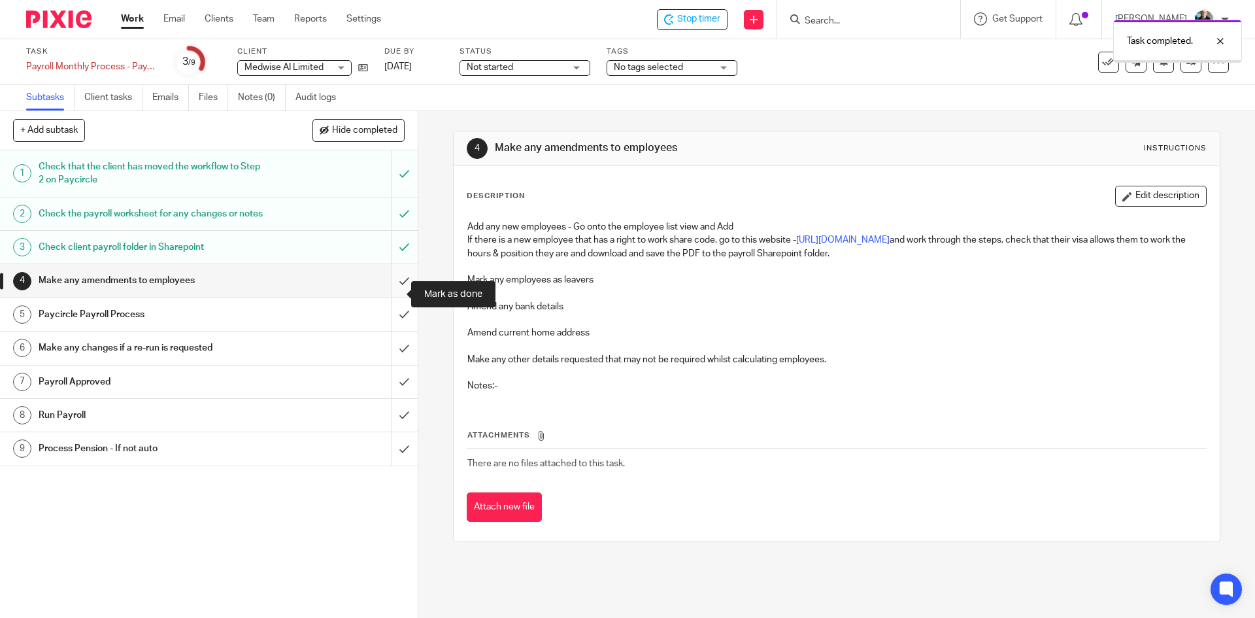
click at [388, 297] on input "submit" at bounding box center [209, 280] width 418 height 33
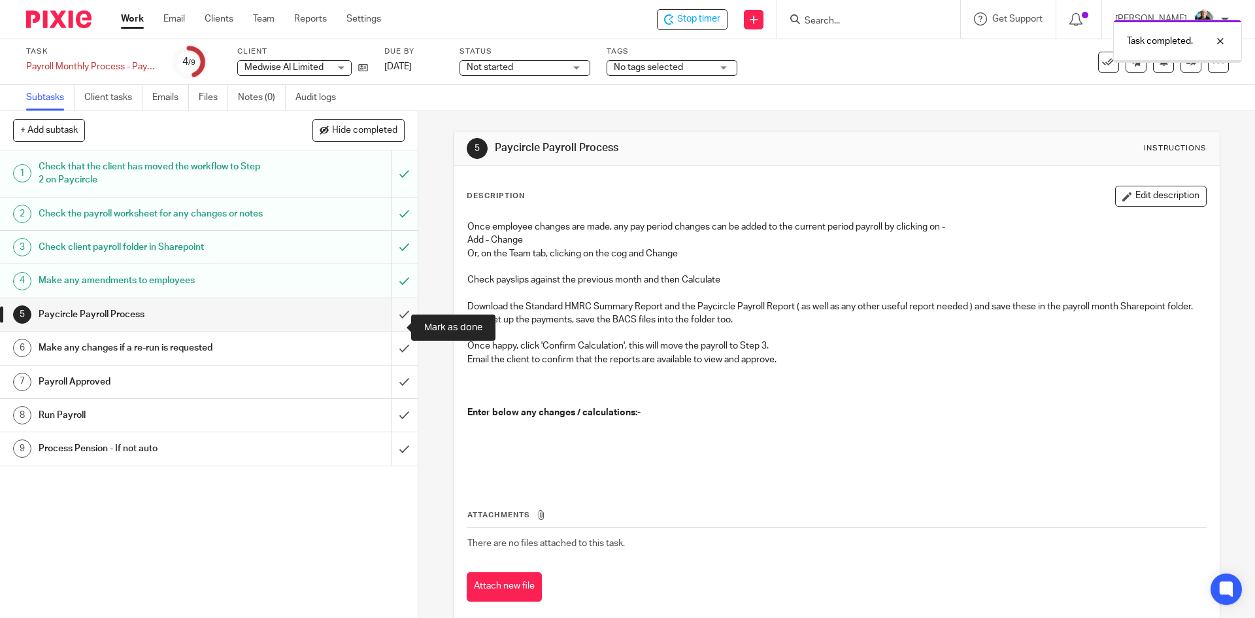
click at [390, 329] on input "submit" at bounding box center [209, 314] width 418 height 33
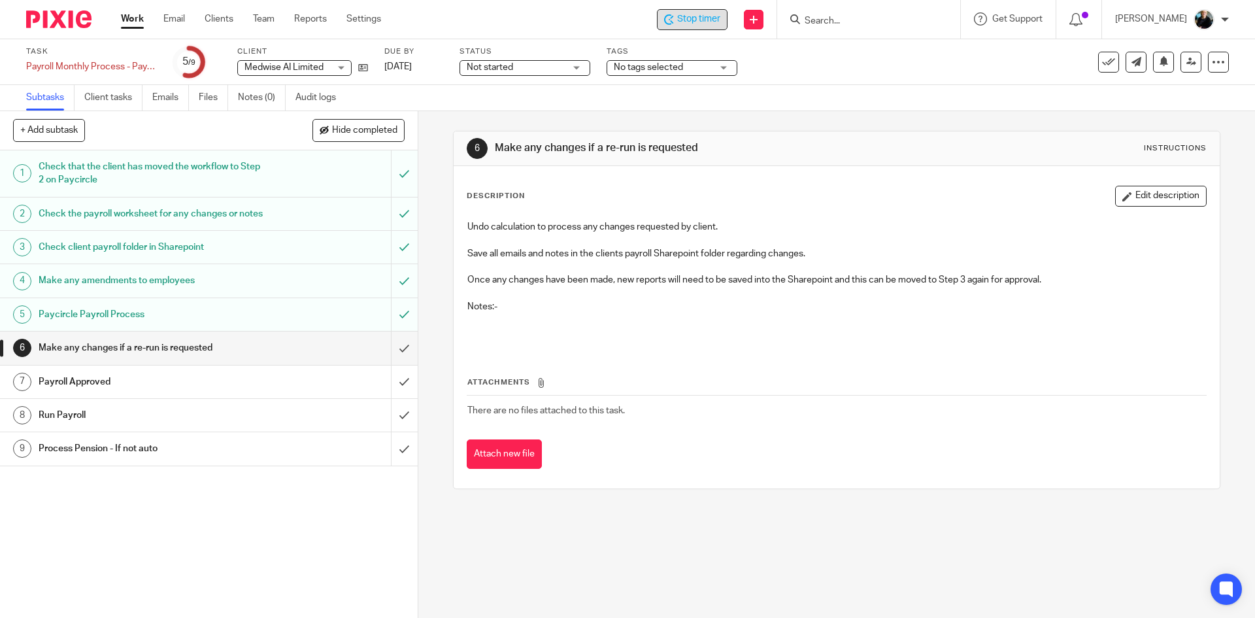
click at [683, 16] on span "Stop timer" at bounding box center [698, 19] width 43 height 14
click at [871, 21] on input "Search" at bounding box center [862, 22] width 118 height 12
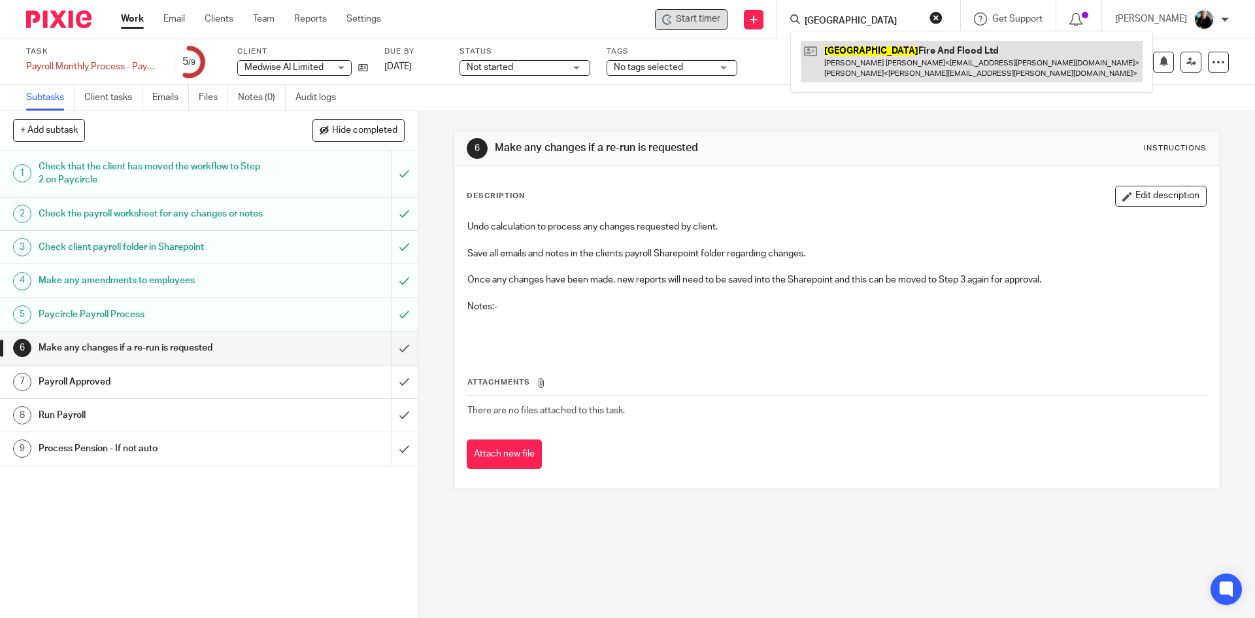
type input "oxford"
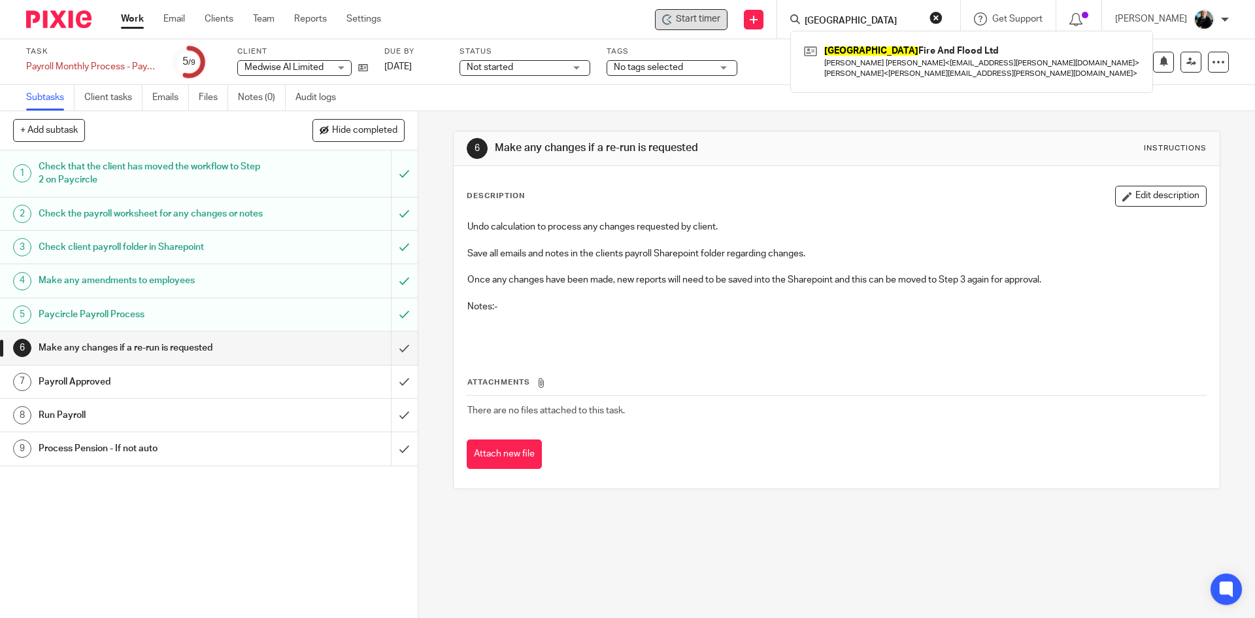
click at [896, 41] on div "Oxford Fire And Flood Ltd Desmond William Patrick Oconnor < des.oconnor@revival…" at bounding box center [971, 61] width 363 height 61
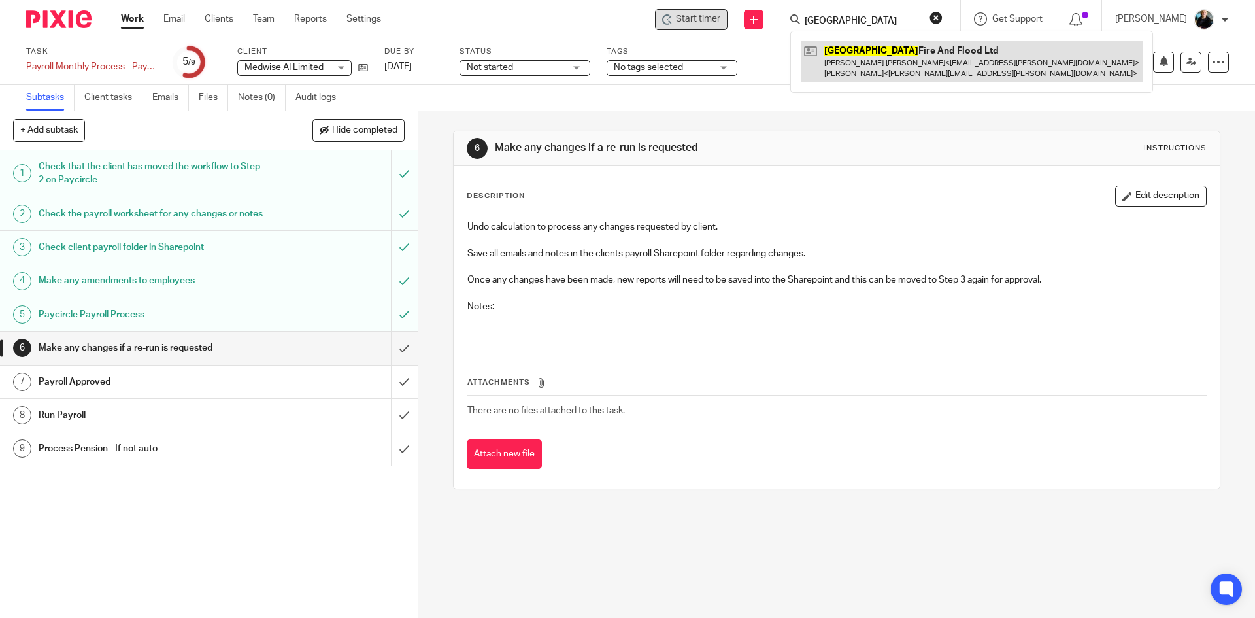
click at [893, 61] on link at bounding box center [972, 61] width 342 height 41
click at [892, 61] on link at bounding box center [972, 61] width 342 height 41
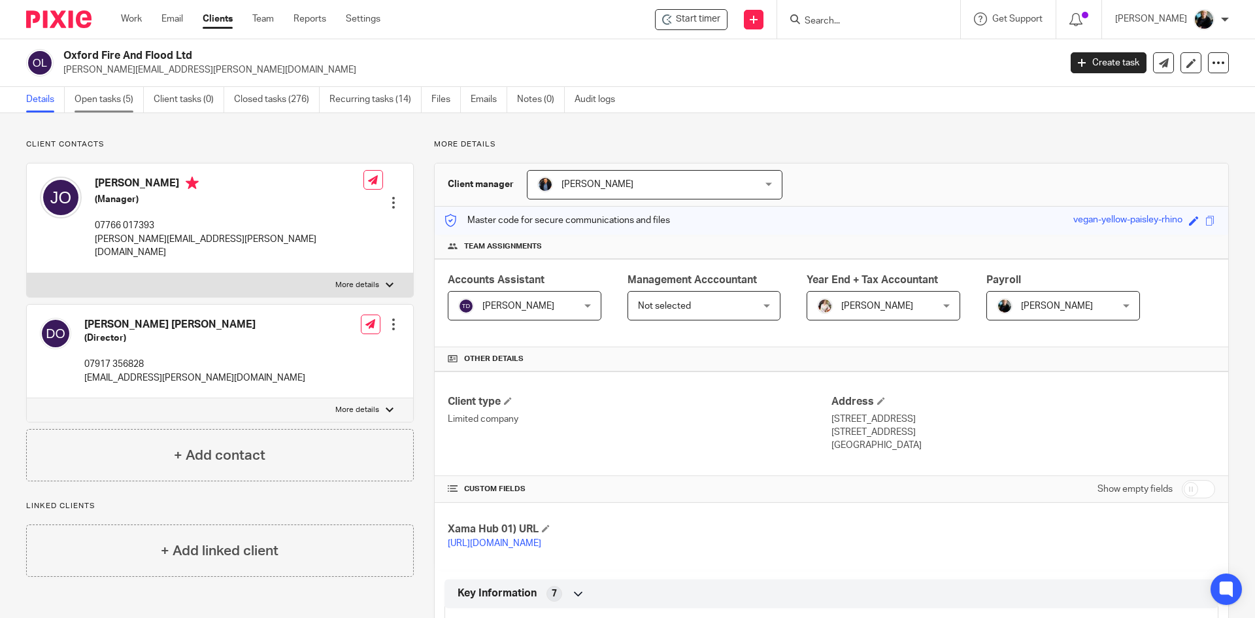
click at [110, 98] on link "Open tasks (5)" at bounding box center [109, 99] width 69 height 25
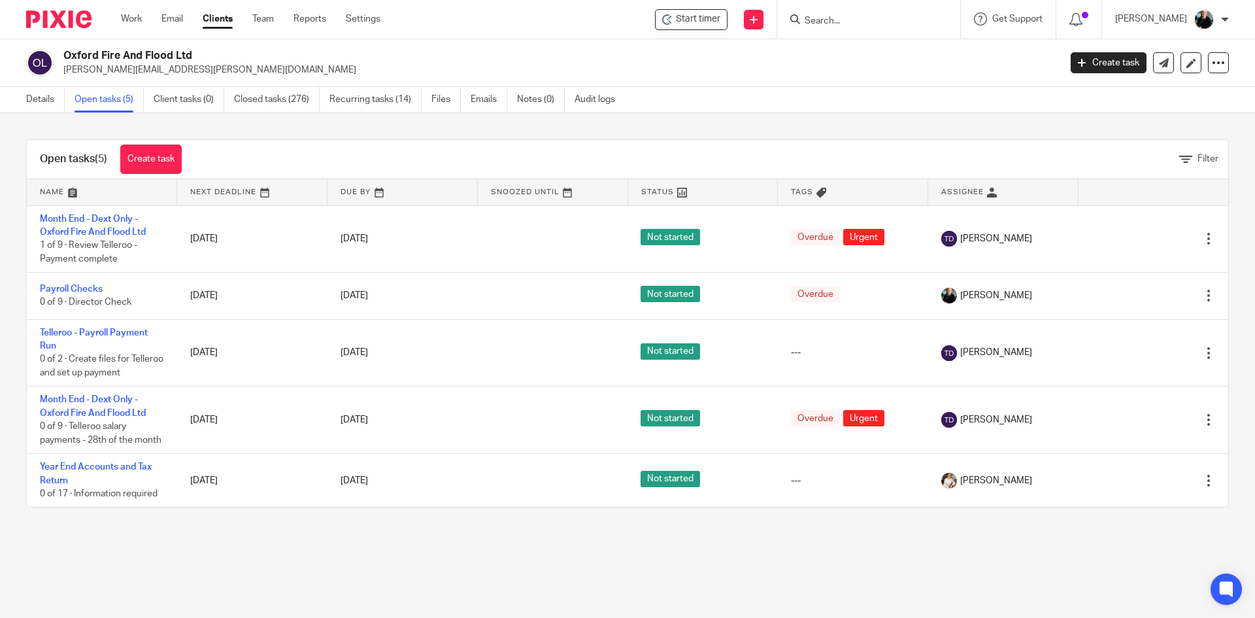
click at [37, 58] on img at bounding box center [39, 62] width 27 height 27
click at [365, 98] on link "Recurring tasks (14)" at bounding box center [375, 99] width 92 height 25
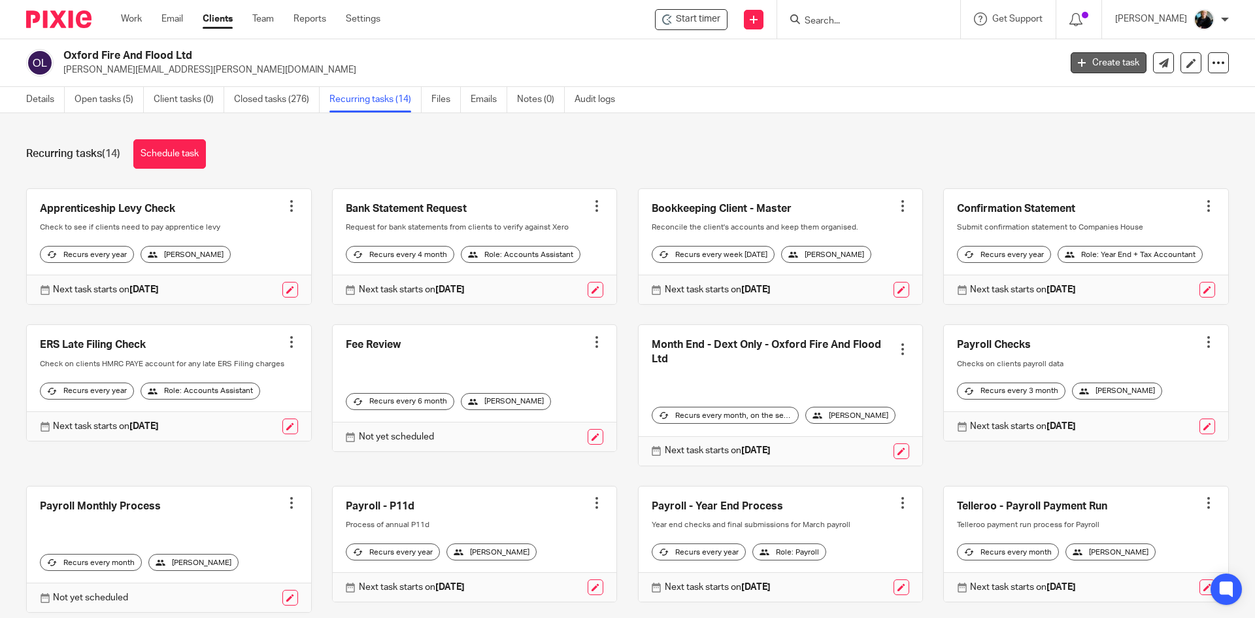
click at [1091, 61] on link "Create task" at bounding box center [1108, 62] width 76 height 21
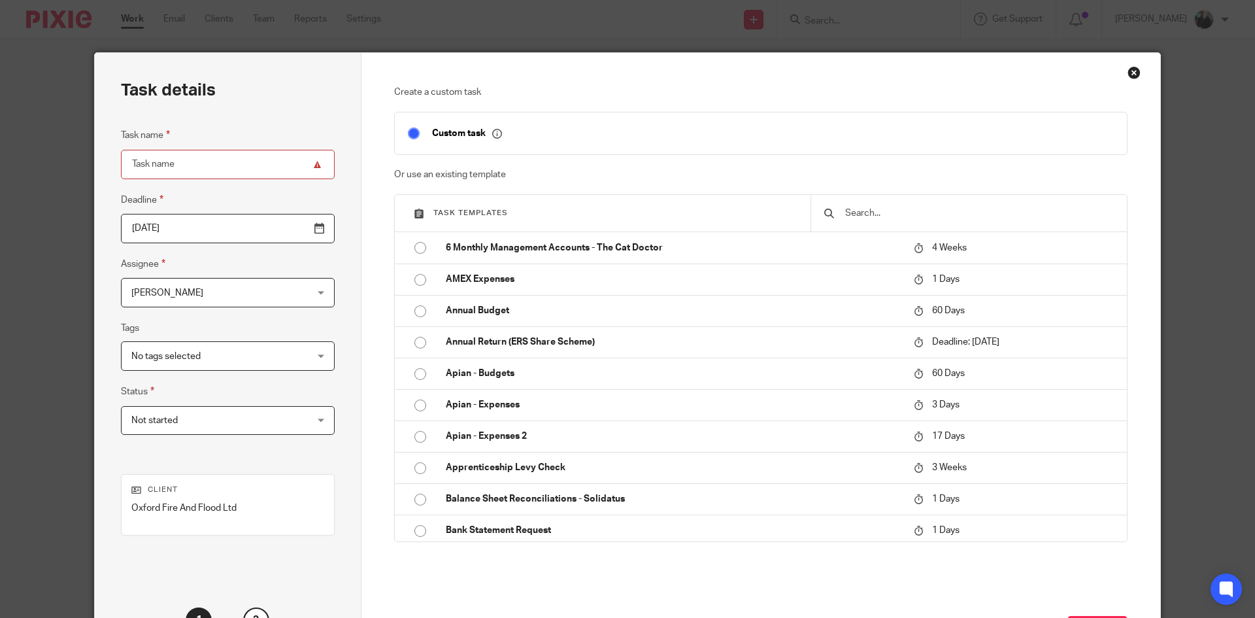
click at [877, 220] on div at bounding box center [968, 213] width 316 height 37
click at [880, 210] on input "text" at bounding box center [979, 213] width 270 height 14
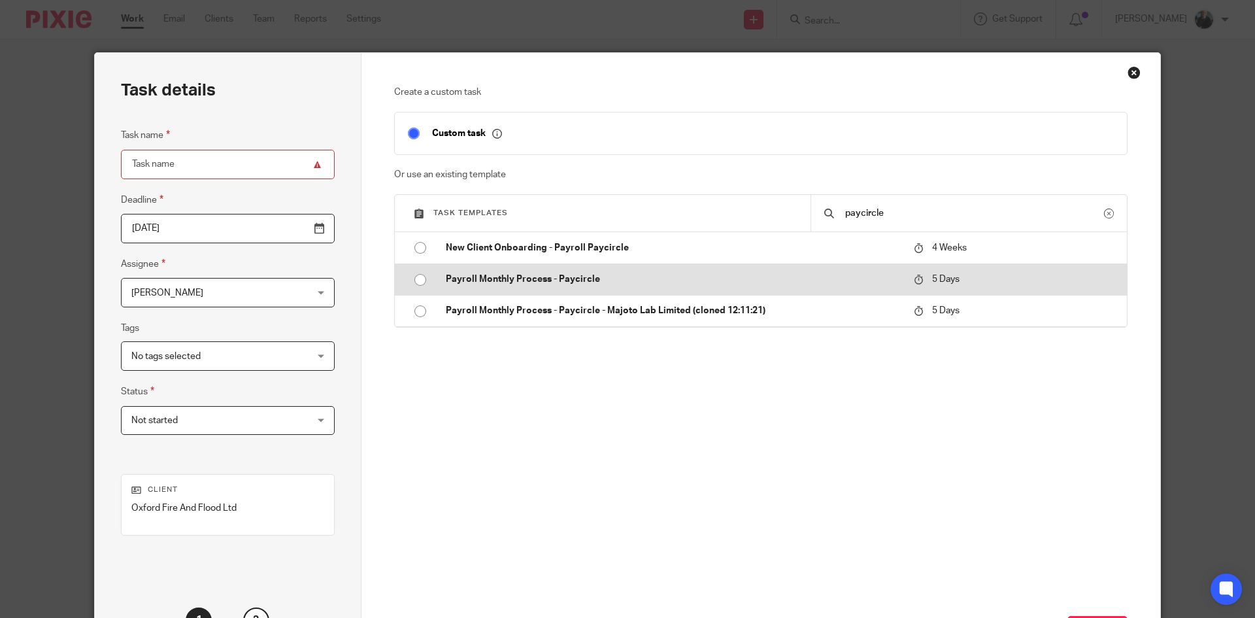
type input "paycircle"
click at [412, 283] on input "radio" at bounding box center [420, 279] width 25 height 25
type input "2025-09-28"
type input "Payroll Monthly Process - Paycircle"
checkbox input "false"
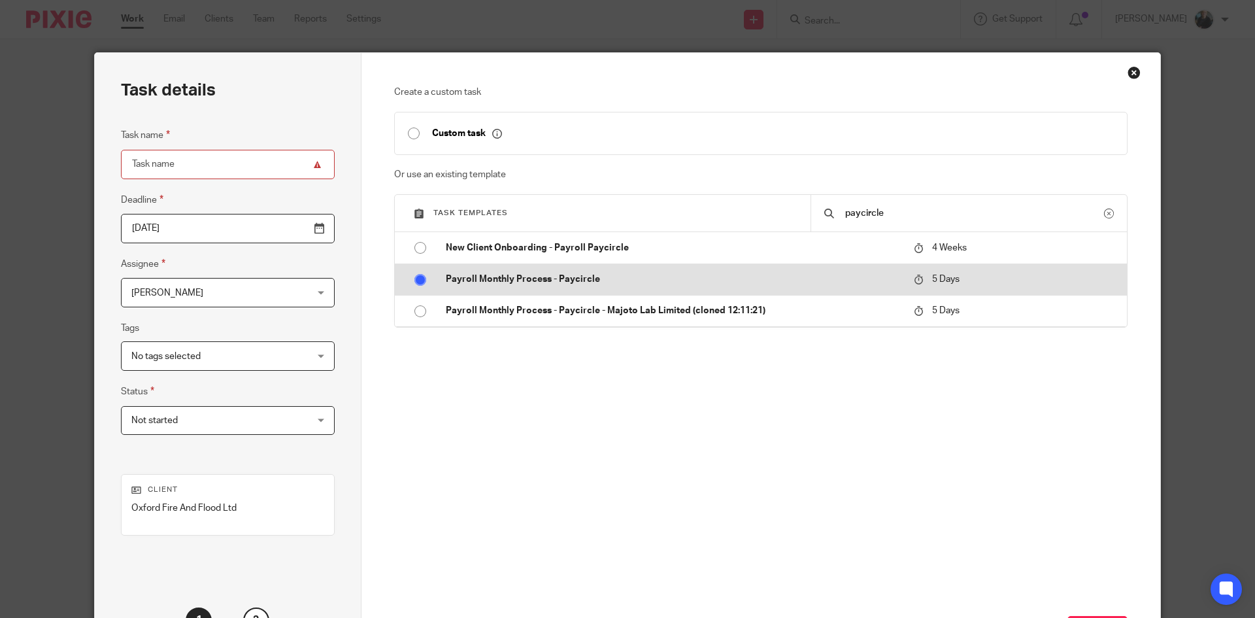
radio input "false"
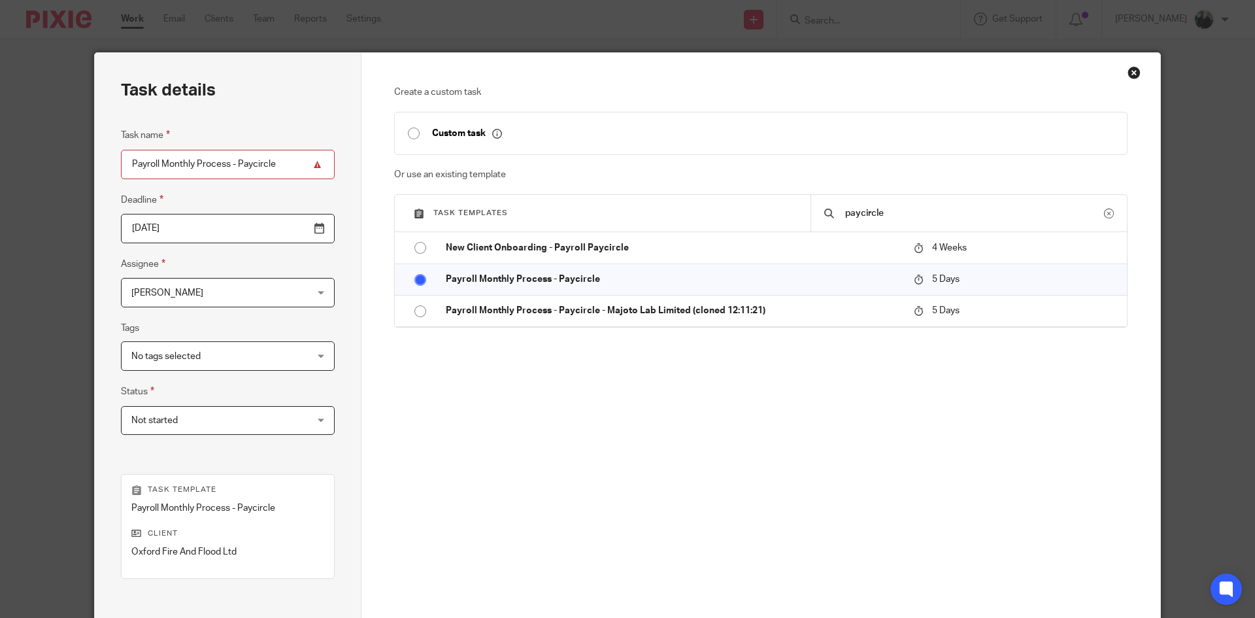
click at [292, 233] on input "2025-09-28" at bounding box center [228, 228] width 214 height 29
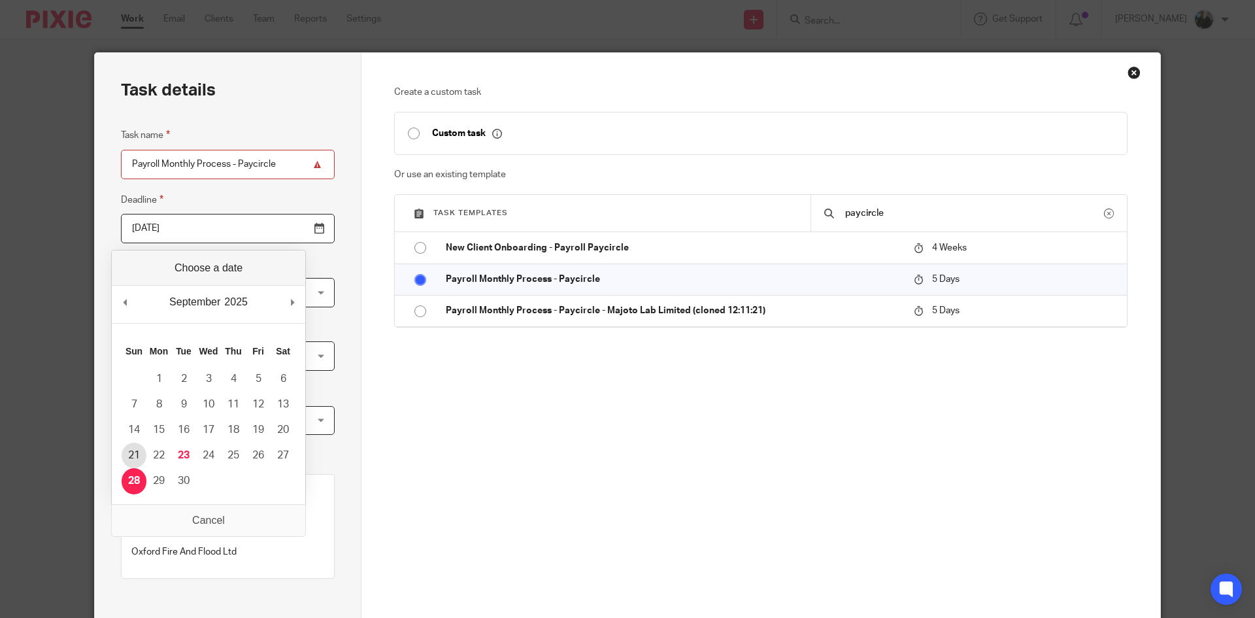
type input "2025-09-21"
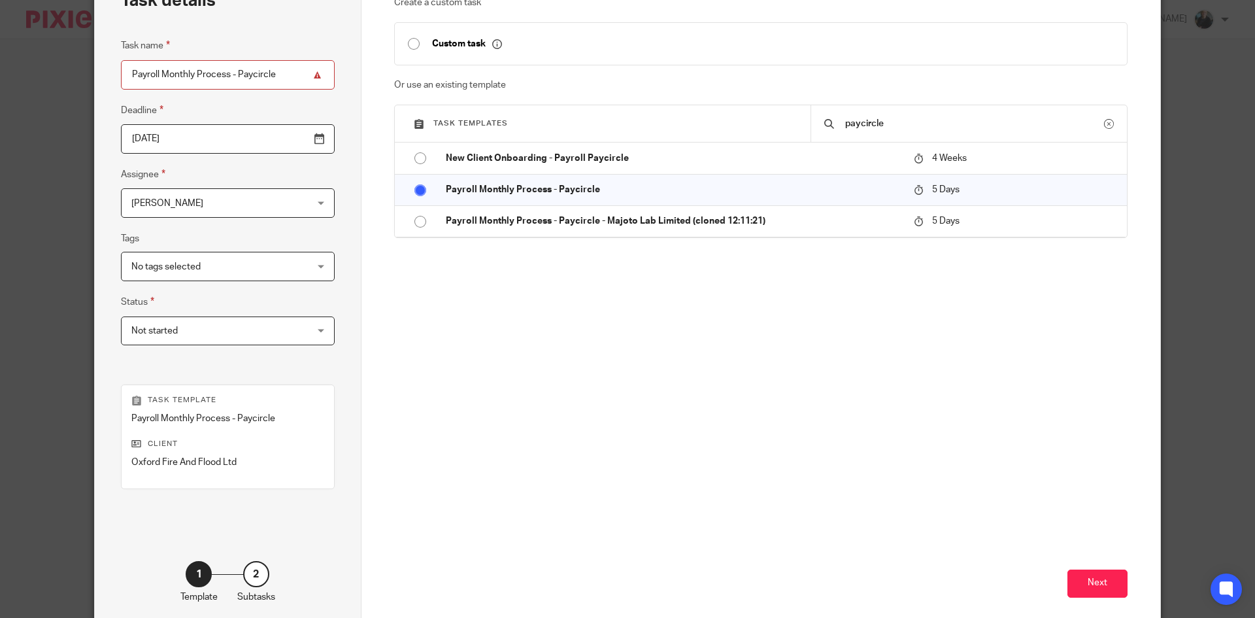
scroll to position [155, 0]
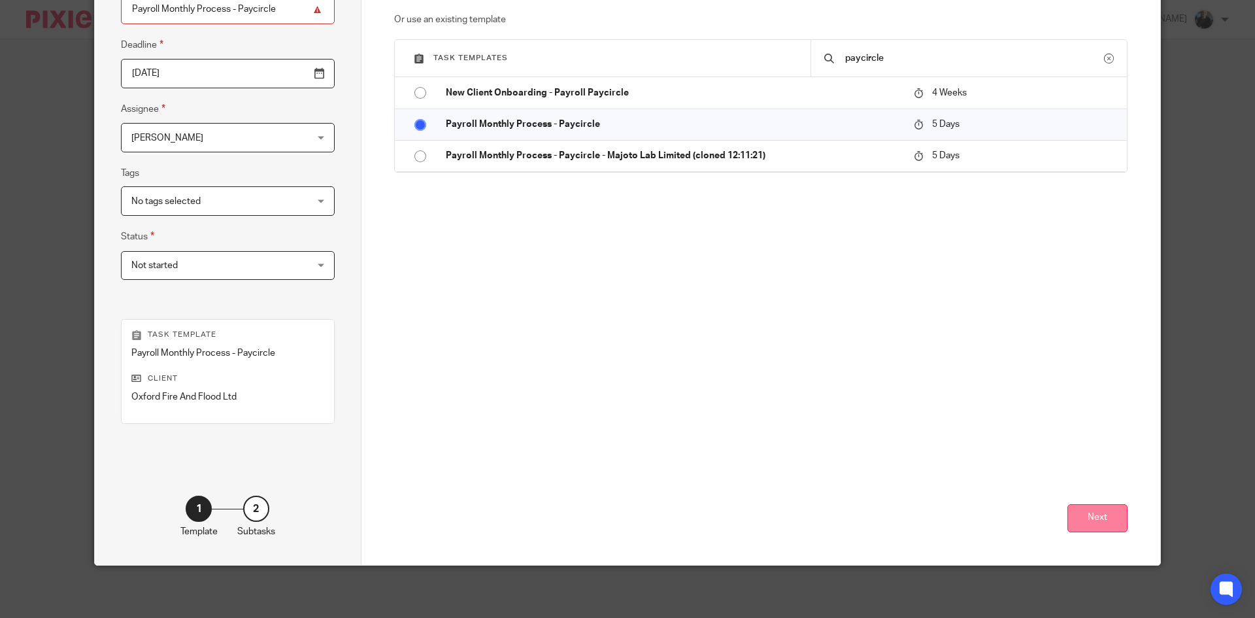
click at [1075, 519] on button "Next" at bounding box center [1097, 518] width 60 height 28
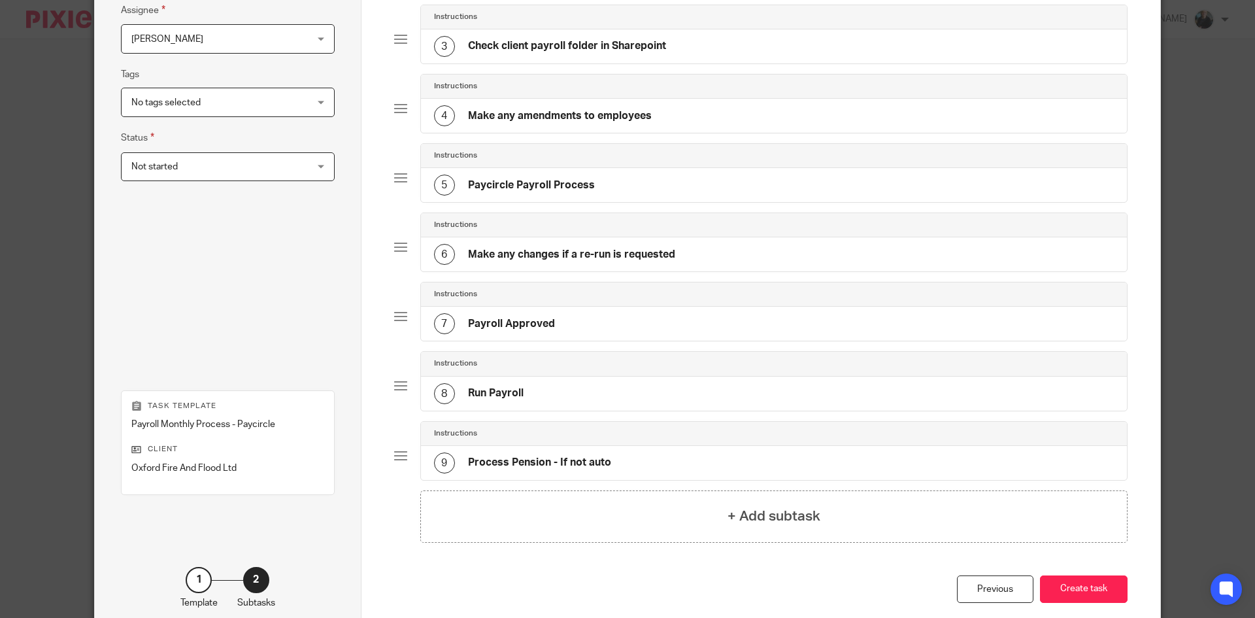
scroll to position [259, 0]
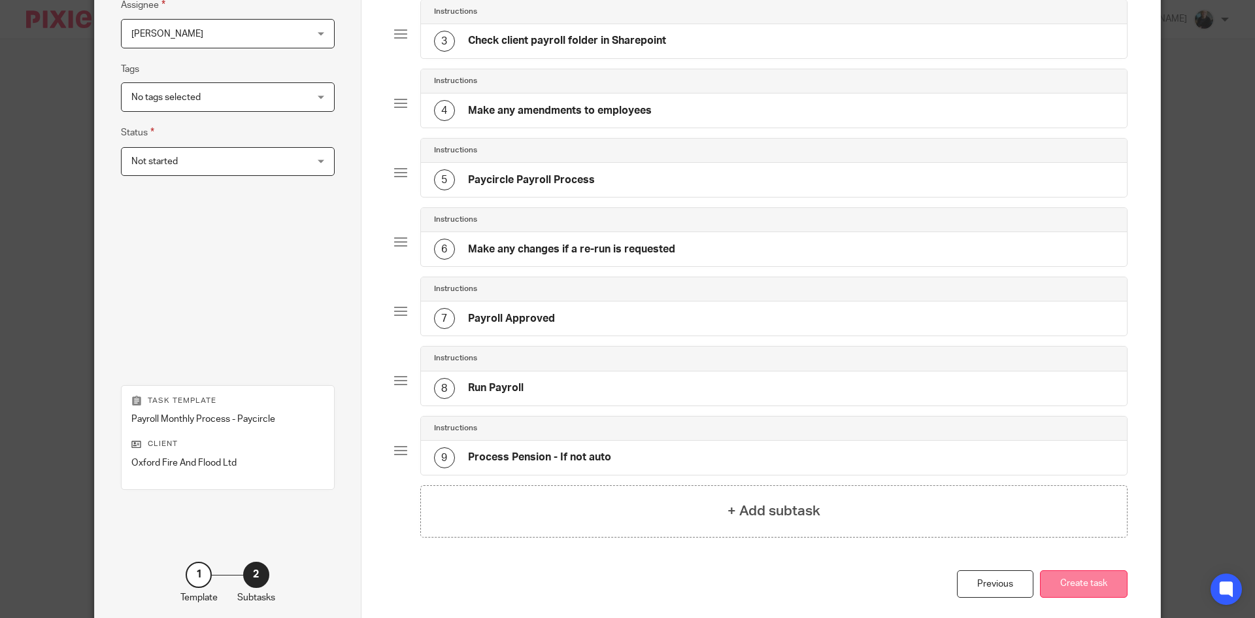
click at [1076, 575] on button "Create task" at bounding box center [1084, 584] width 88 height 28
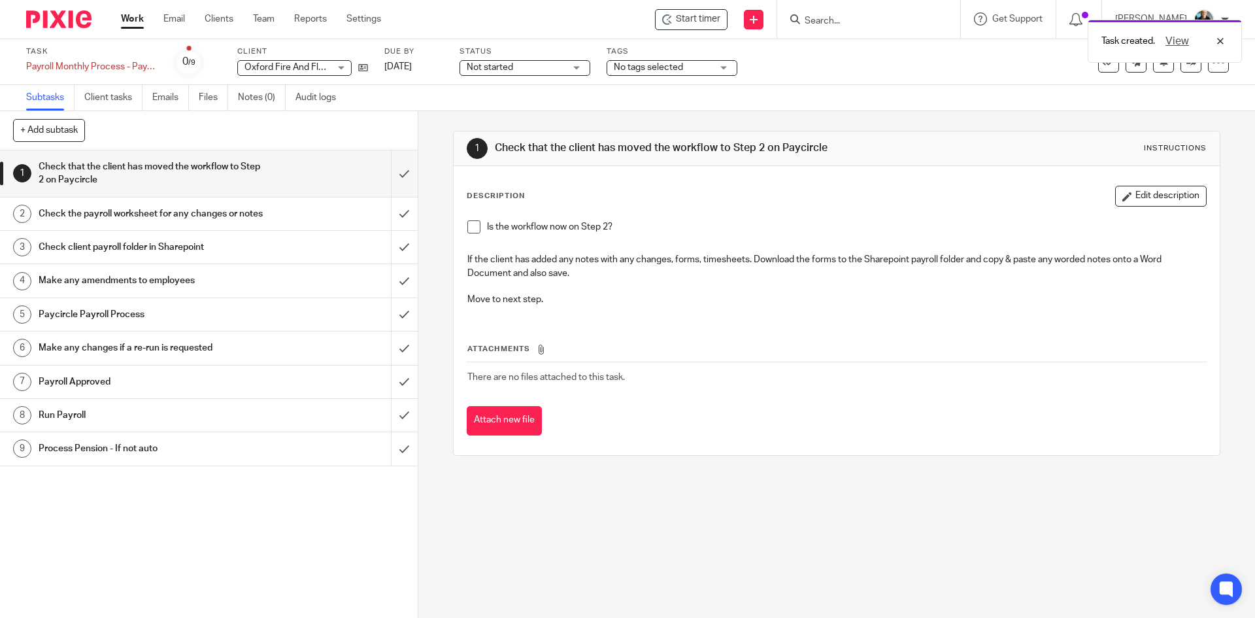
click at [691, 20] on div "Task created. View" at bounding box center [934, 38] width 614 height 50
click at [691, 20] on span "Start timer" at bounding box center [698, 19] width 44 height 14
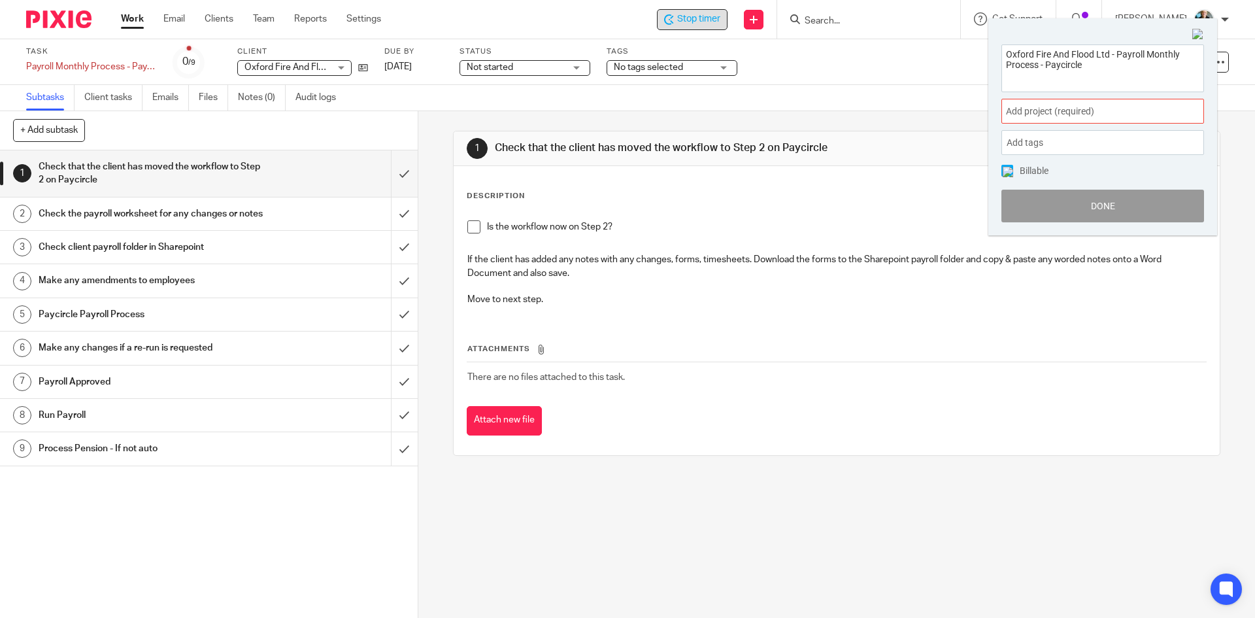
click at [1047, 110] on span "Add project (required) :" at bounding box center [1088, 112] width 165 height 14
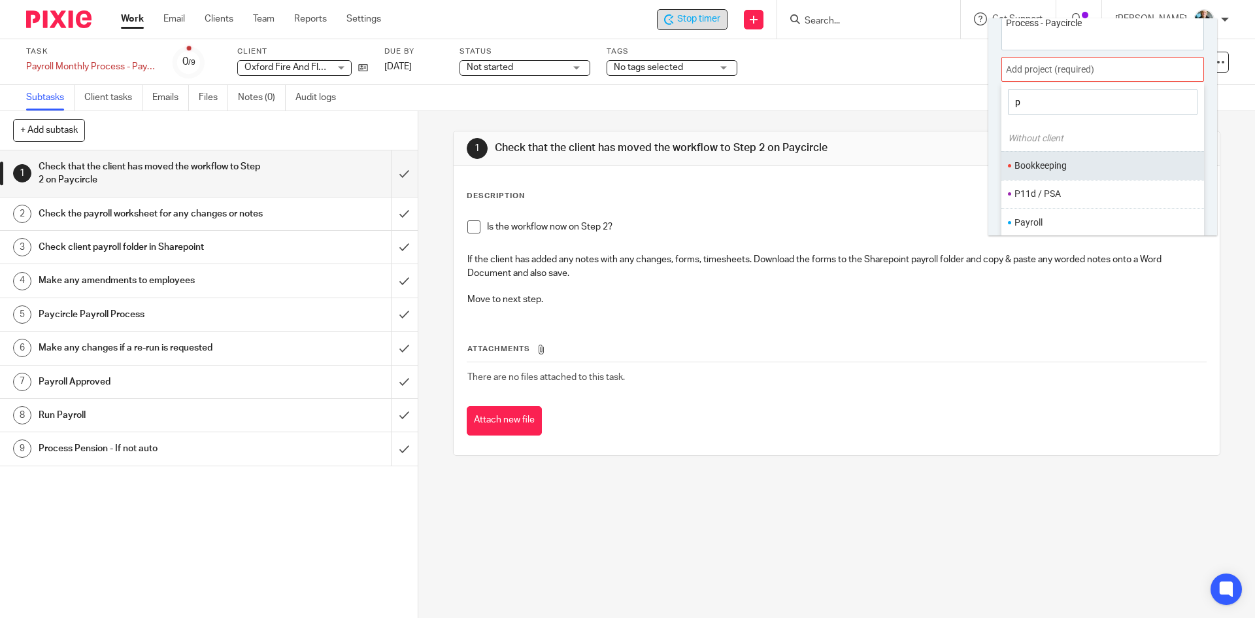
scroll to position [65, 0]
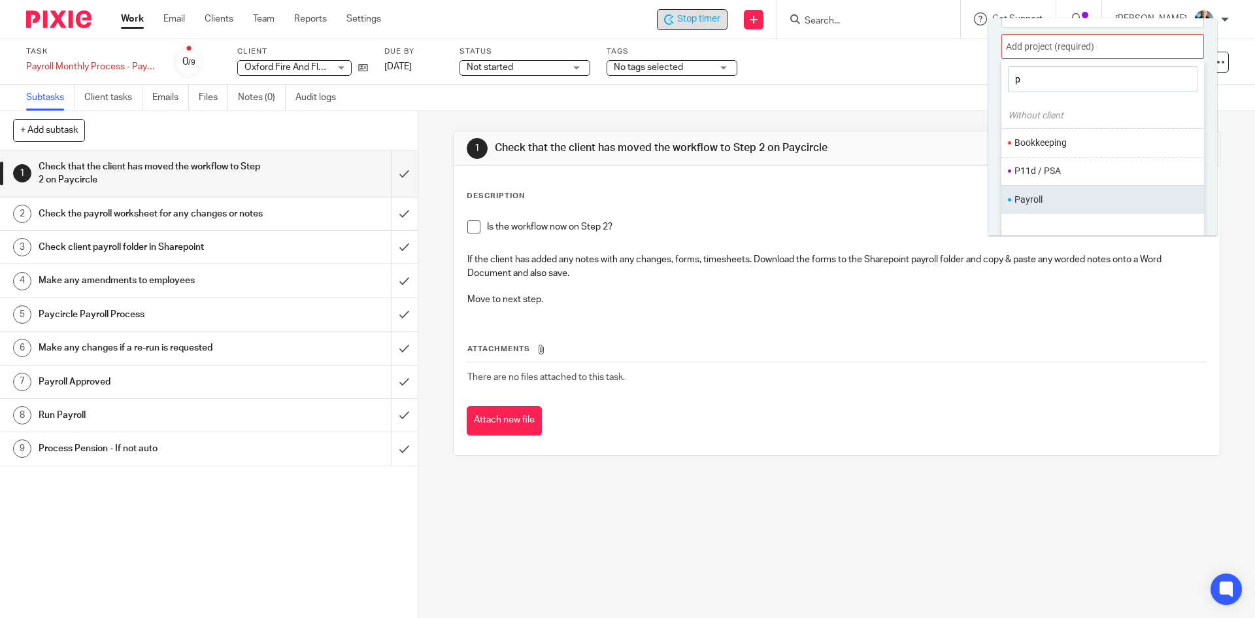
type input "p"
click at [1046, 201] on li "Payroll" at bounding box center [1099, 200] width 171 height 14
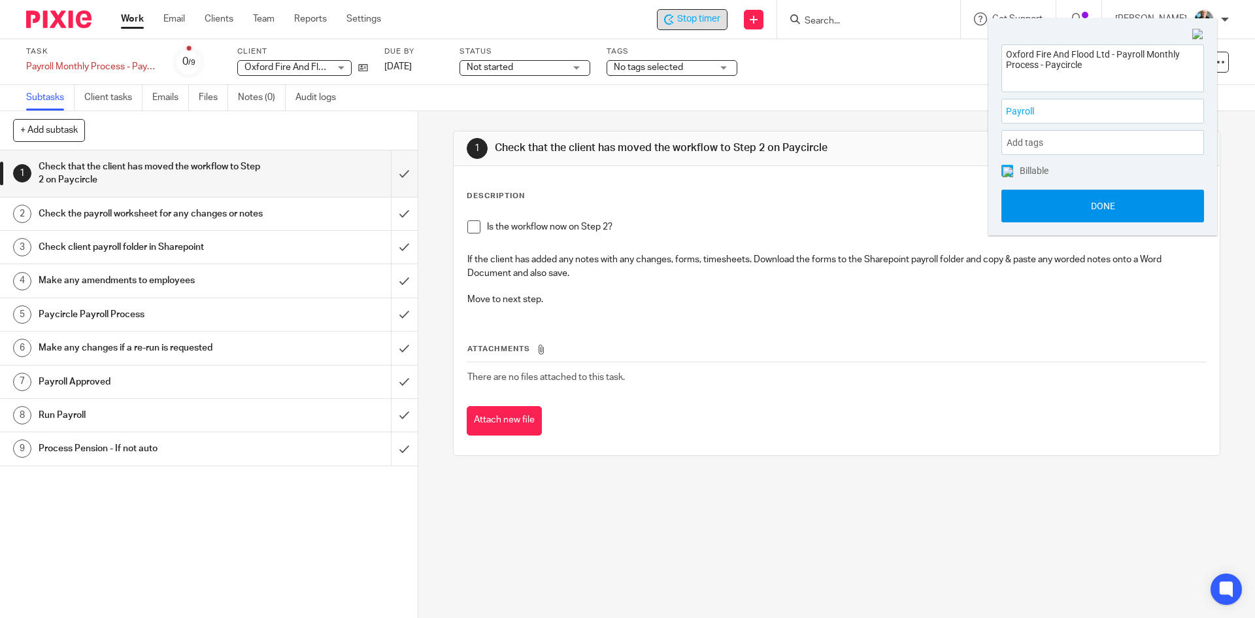
scroll to position [0, 0]
click at [1108, 207] on button "Done" at bounding box center [1102, 206] width 203 height 33
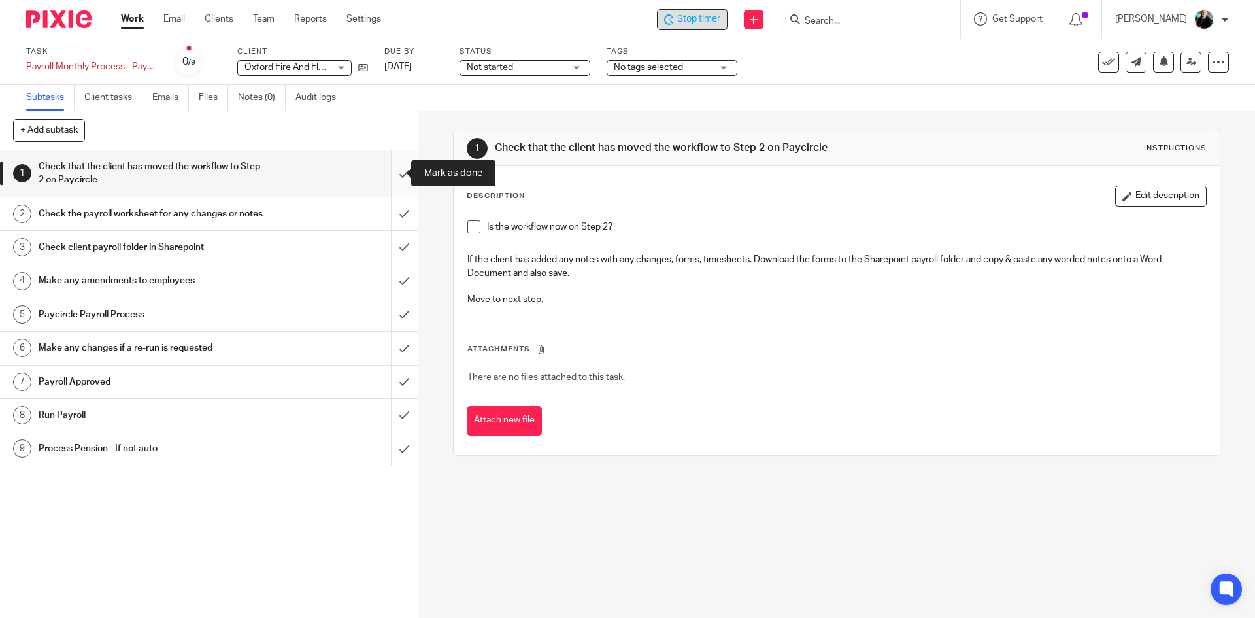
click at [389, 178] on input "submit" at bounding box center [209, 173] width 418 height 46
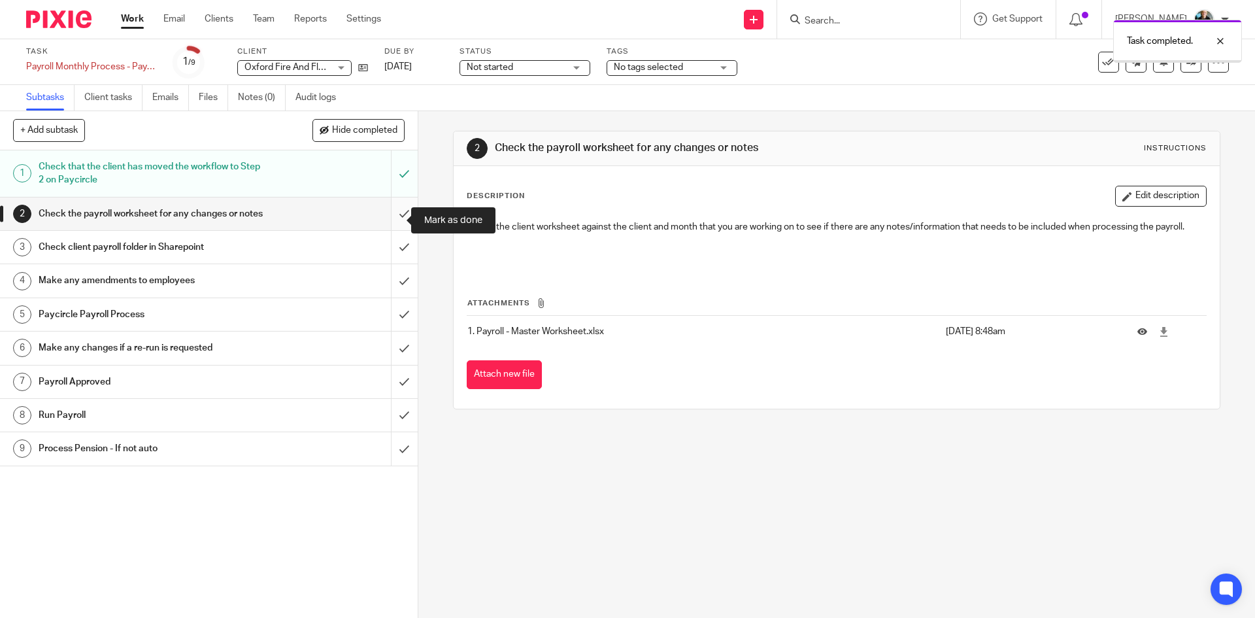
drag, startPoint x: 0, startPoint y: 0, endPoint x: 390, endPoint y: 225, distance: 449.7
click at [390, 225] on input "submit" at bounding box center [209, 213] width 418 height 33
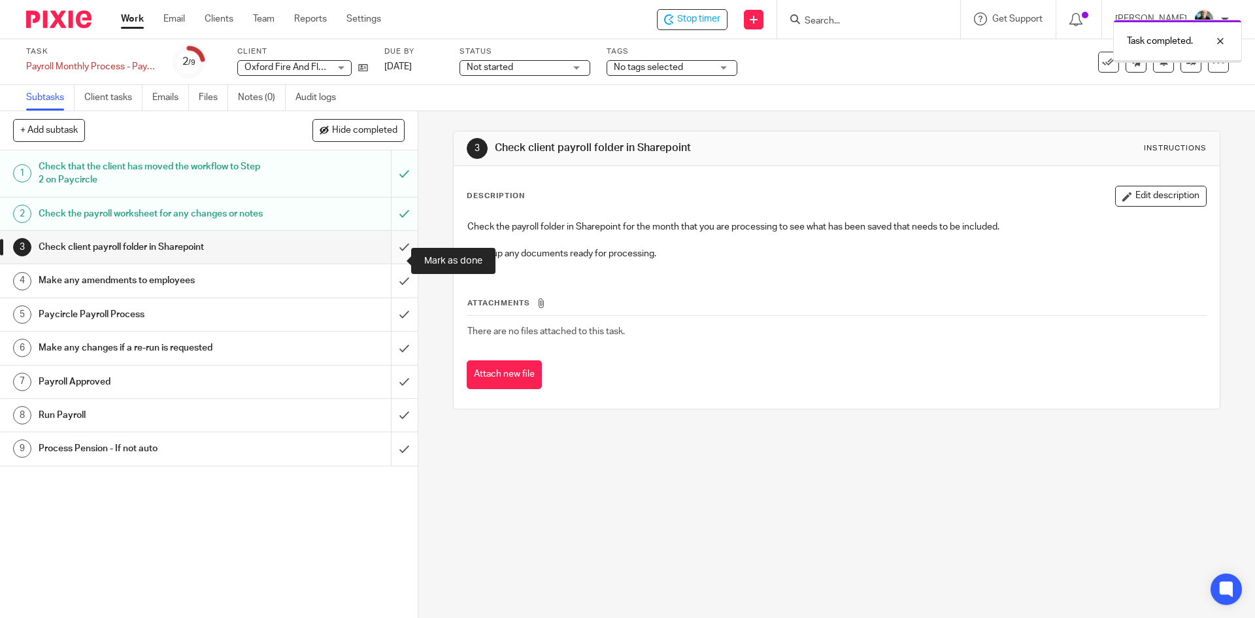
click at [391, 263] on input "submit" at bounding box center [209, 247] width 418 height 33
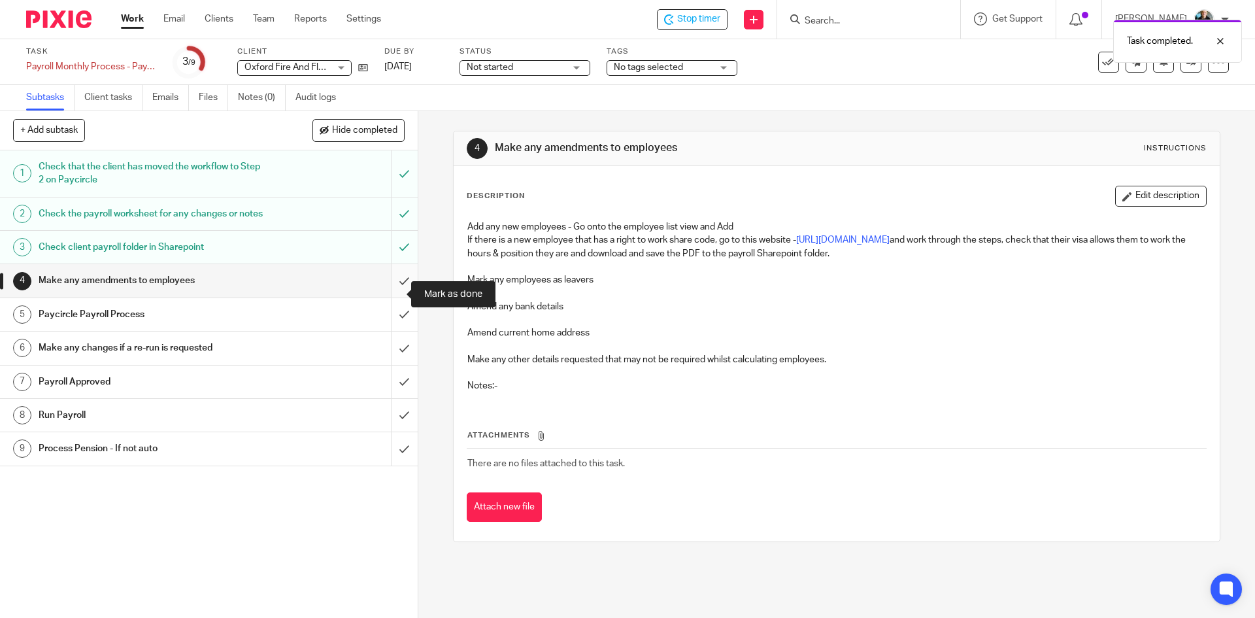
click at [393, 297] on input "submit" at bounding box center [209, 280] width 418 height 33
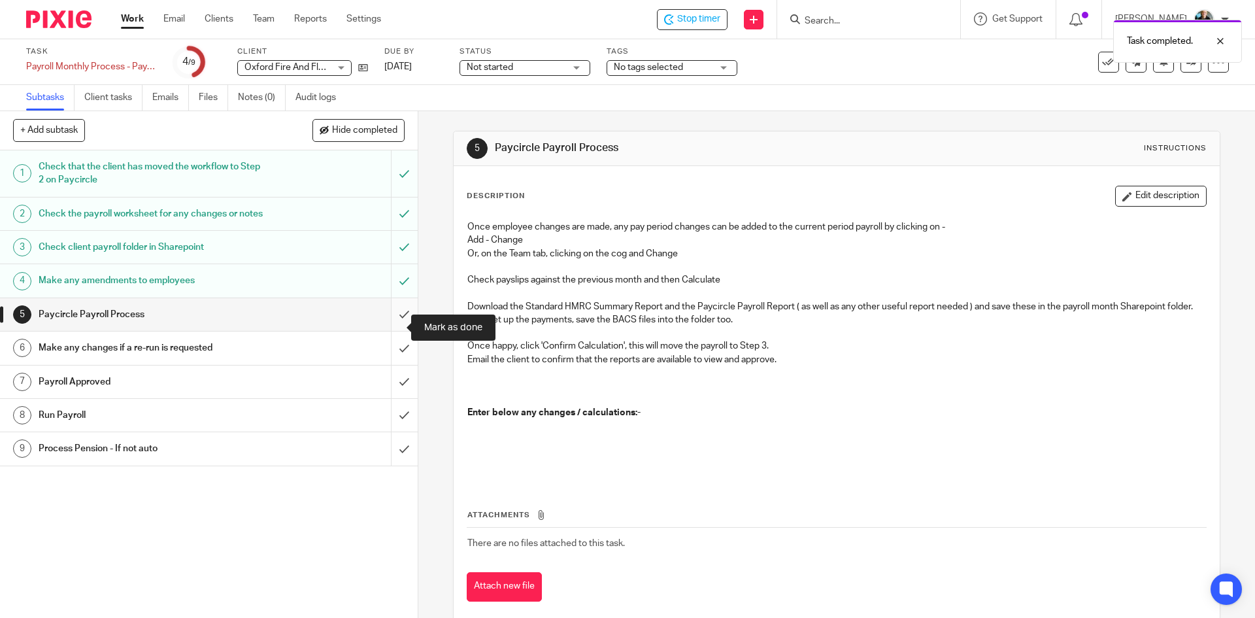
click at [388, 326] on input "submit" at bounding box center [209, 314] width 418 height 33
